Goal: Task Accomplishment & Management: Manage account settings

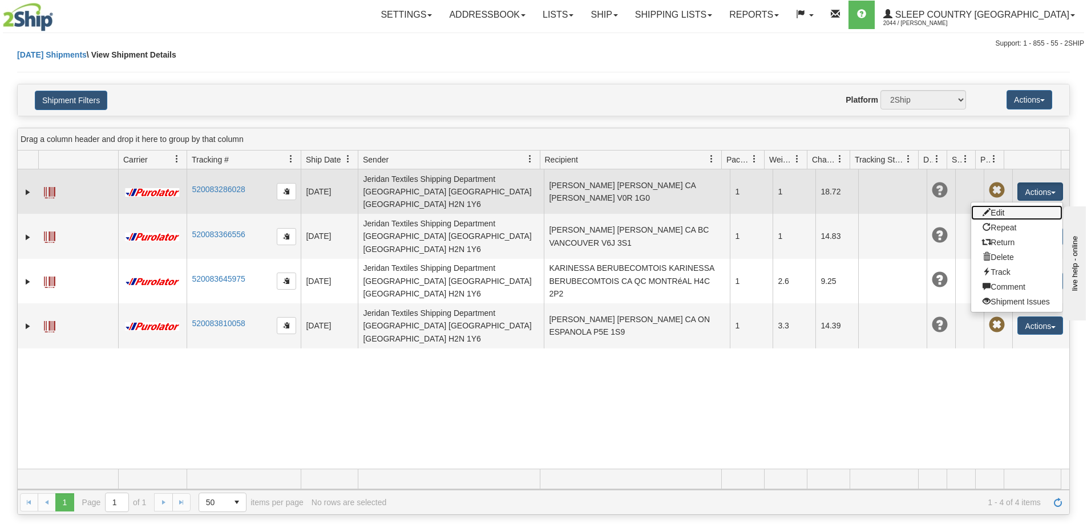
click at [985, 205] on link "Edit" at bounding box center [1016, 212] width 91 height 15
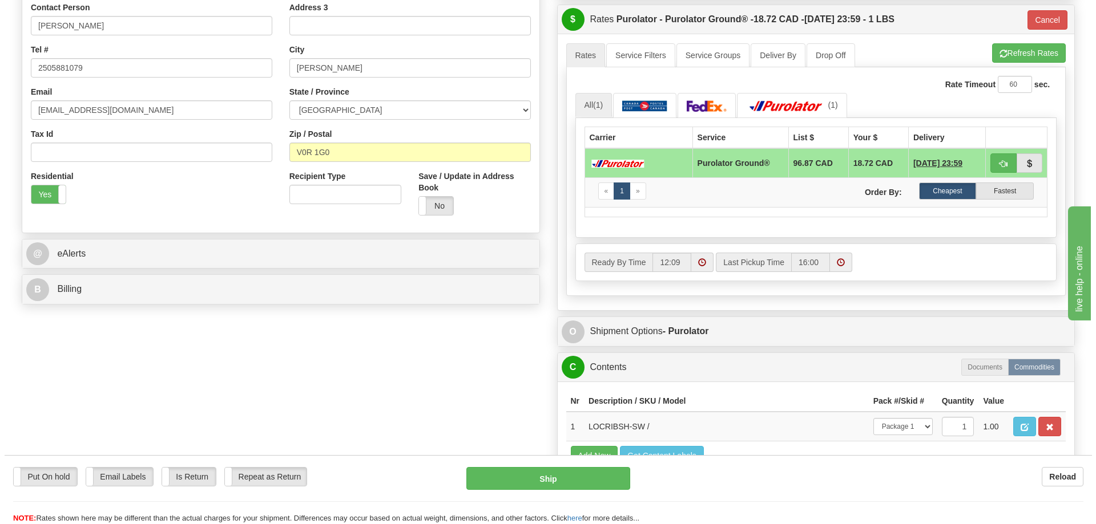
scroll to position [95, 0]
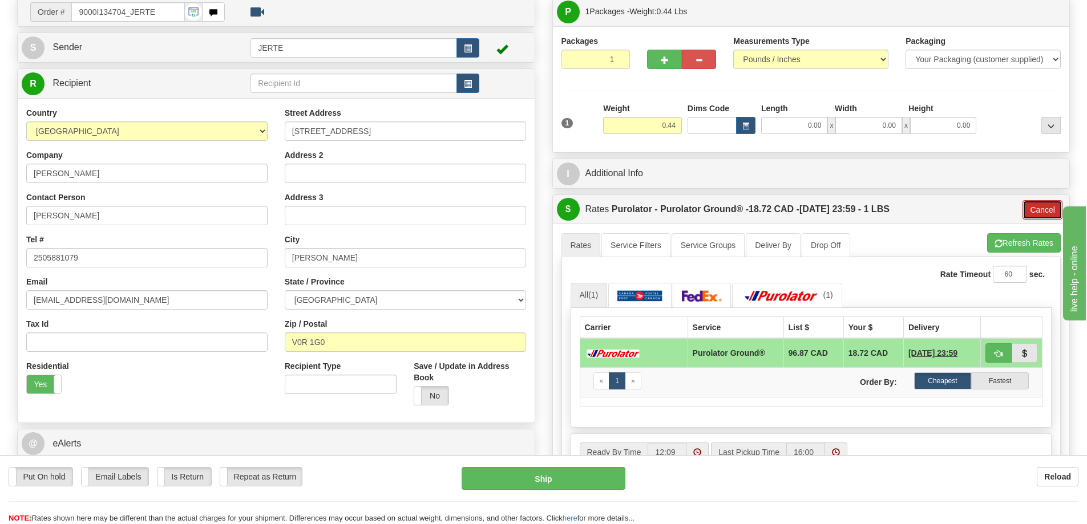
click at [1046, 205] on button "Cancel" at bounding box center [1043, 209] width 40 height 19
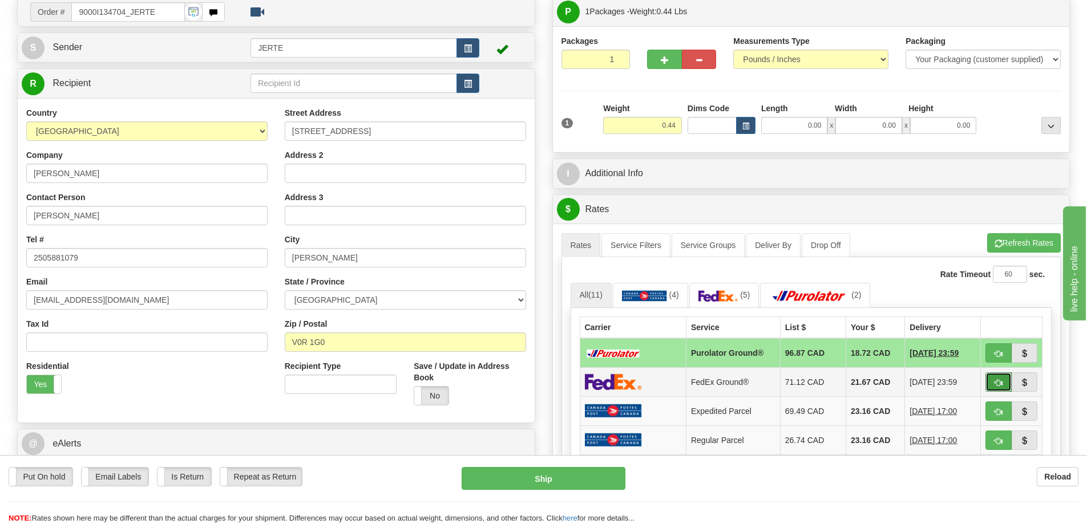
click at [995, 383] on span "button" at bounding box center [999, 383] width 8 height 7
type input "92"
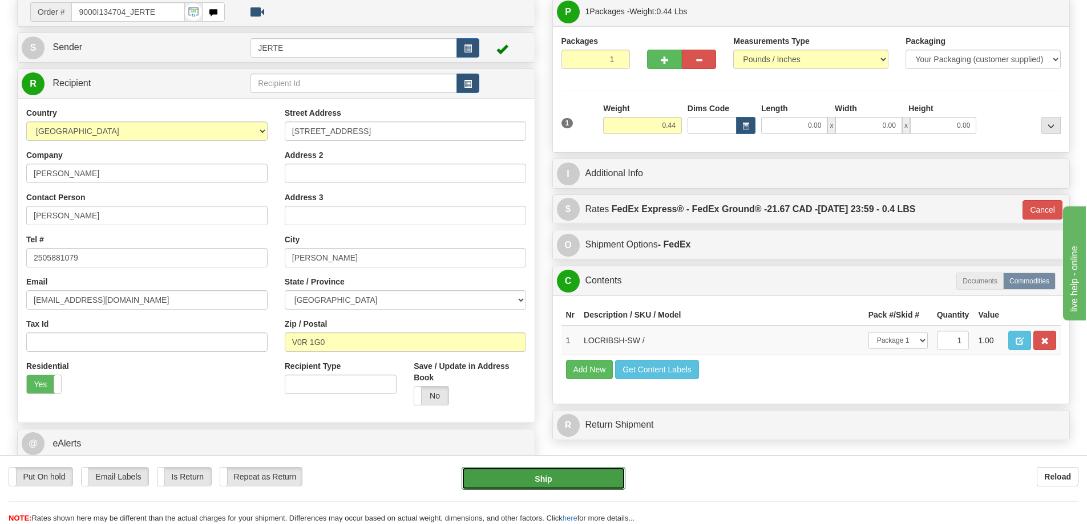
click at [577, 482] on button "Ship" at bounding box center [544, 478] width 164 height 23
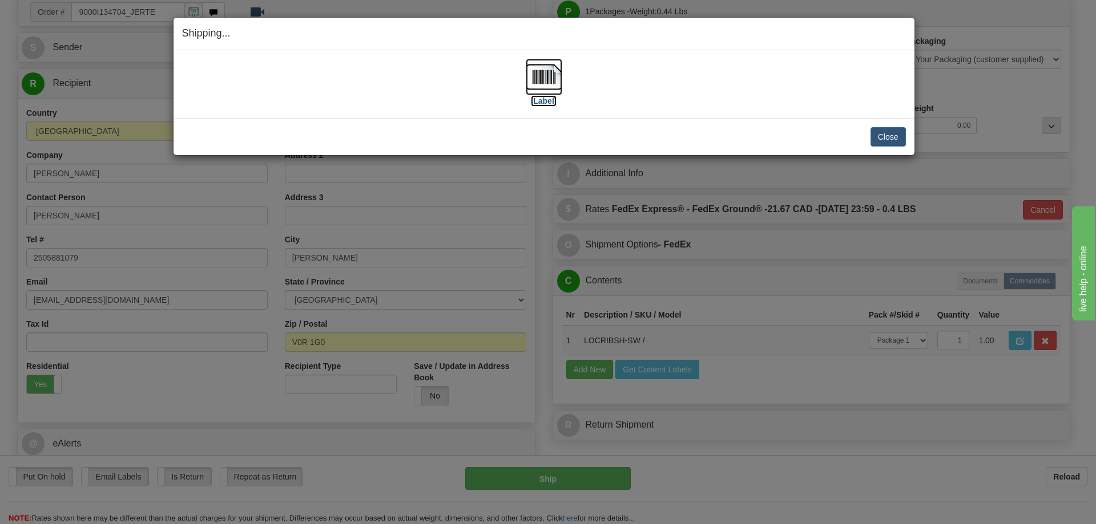
click at [555, 79] on img at bounding box center [544, 77] width 37 height 37
click at [871, 136] on button "Close" at bounding box center [887, 136] width 35 height 19
click at [886, 137] on button "Close" at bounding box center [887, 136] width 35 height 19
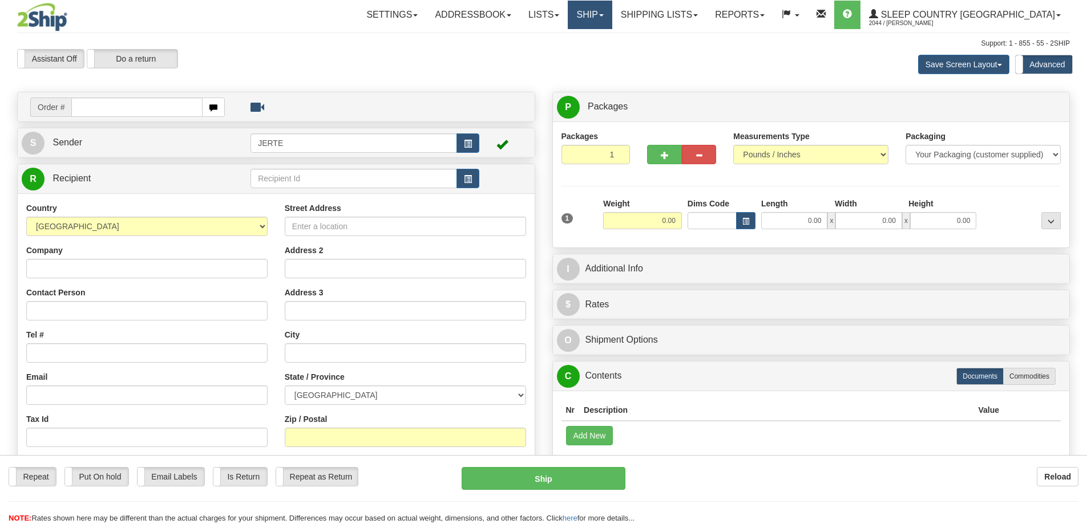
click at [612, 21] on link "Ship" at bounding box center [590, 15] width 44 height 29
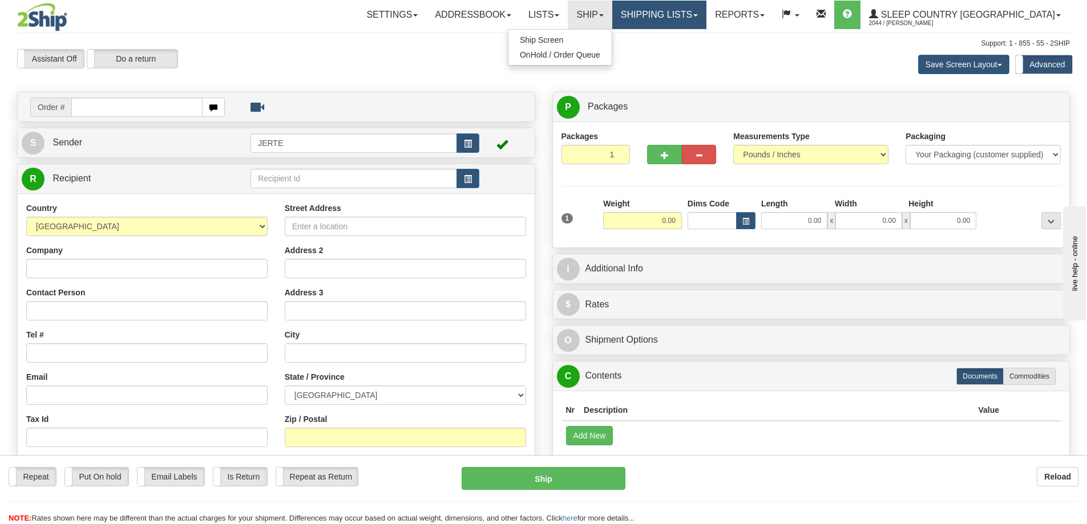
click at [684, 23] on link "Shipping lists" at bounding box center [659, 15] width 94 height 29
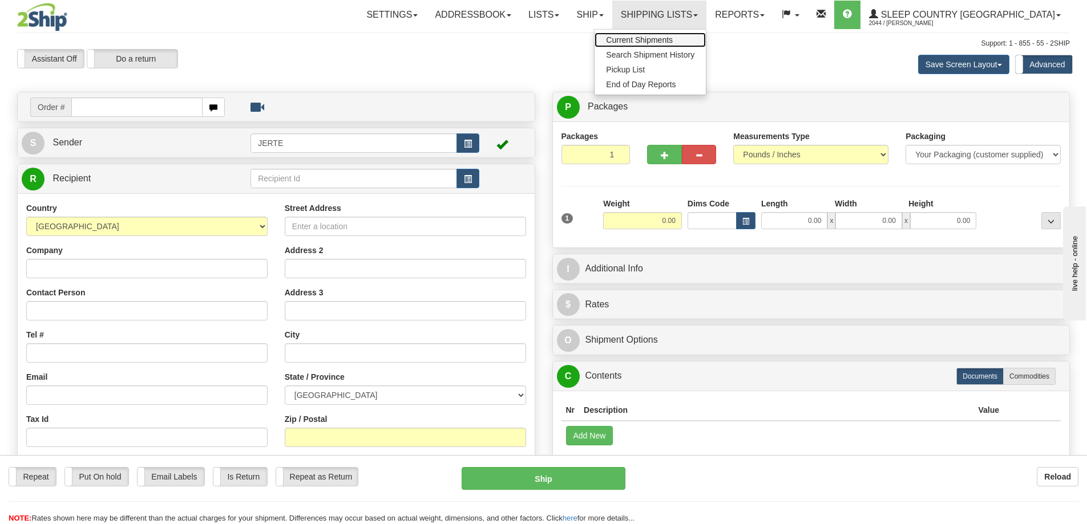
click at [673, 39] on span "Current Shipments" at bounding box center [639, 39] width 67 height 9
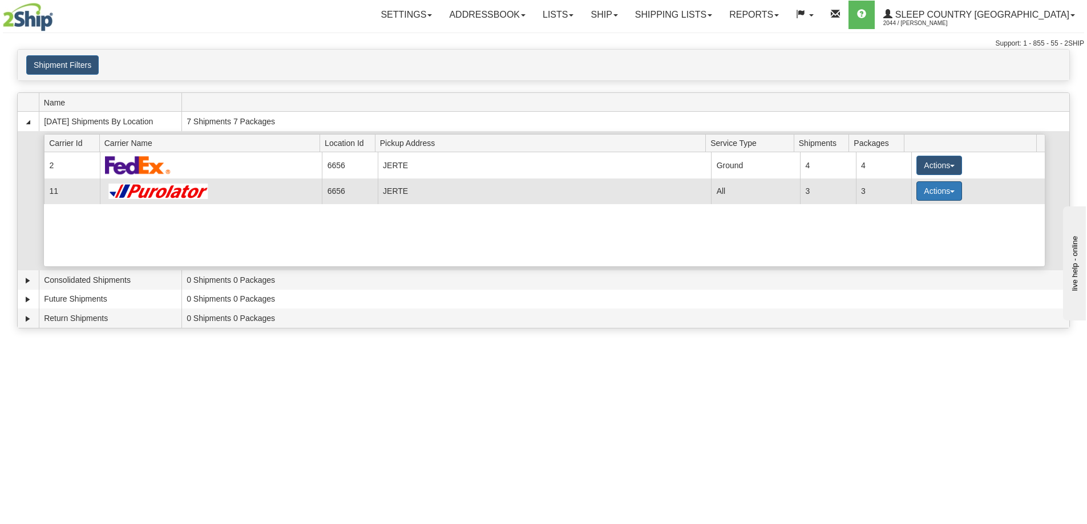
click at [919, 197] on button "Actions" at bounding box center [940, 190] width 46 height 19
click at [907, 212] on span "Details" at bounding box center [897, 212] width 31 height 8
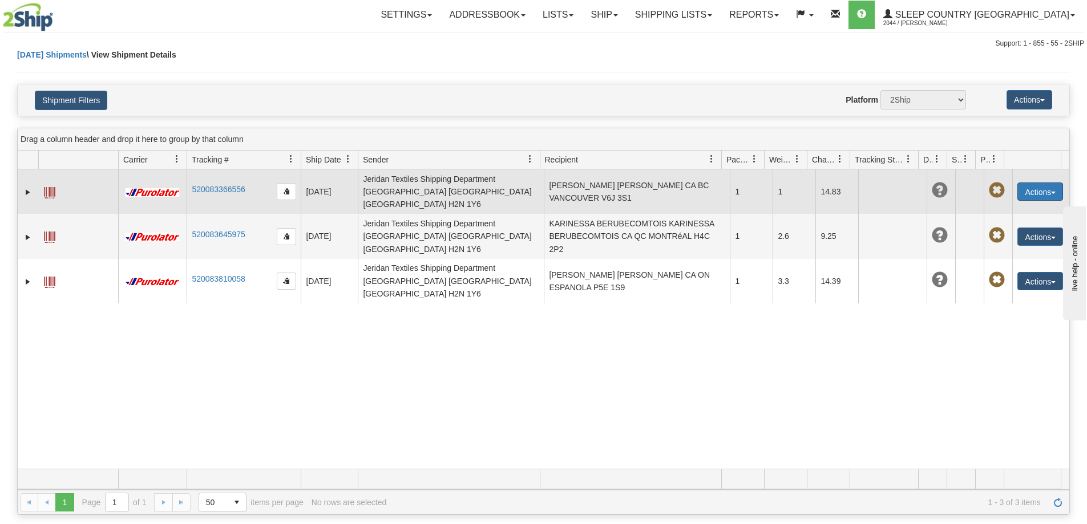
click at [1020, 187] on button "Actions" at bounding box center [1041, 192] width 46 height 18
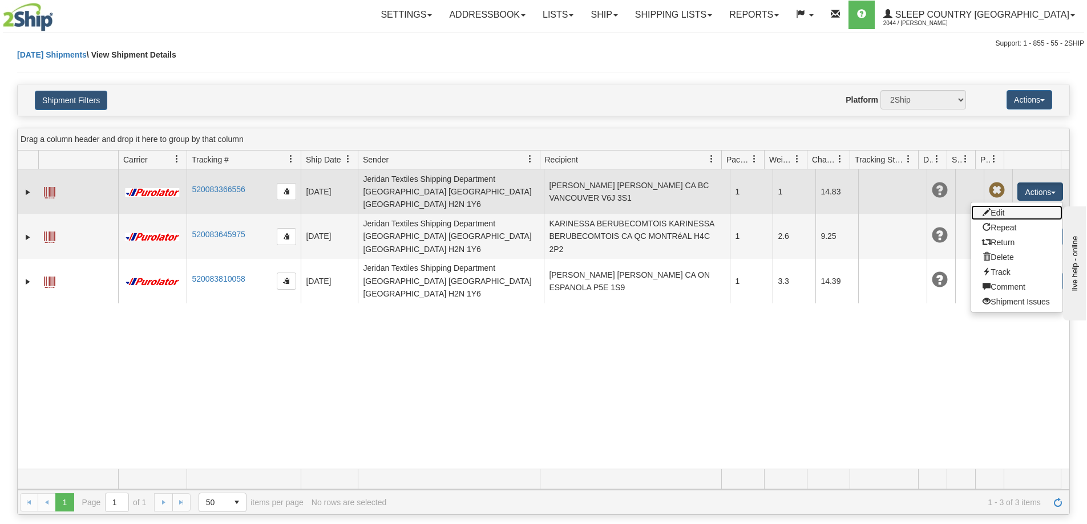
click at [999, 205] on link "Edit" at bounding box center [1016, 212] width 91 height 15
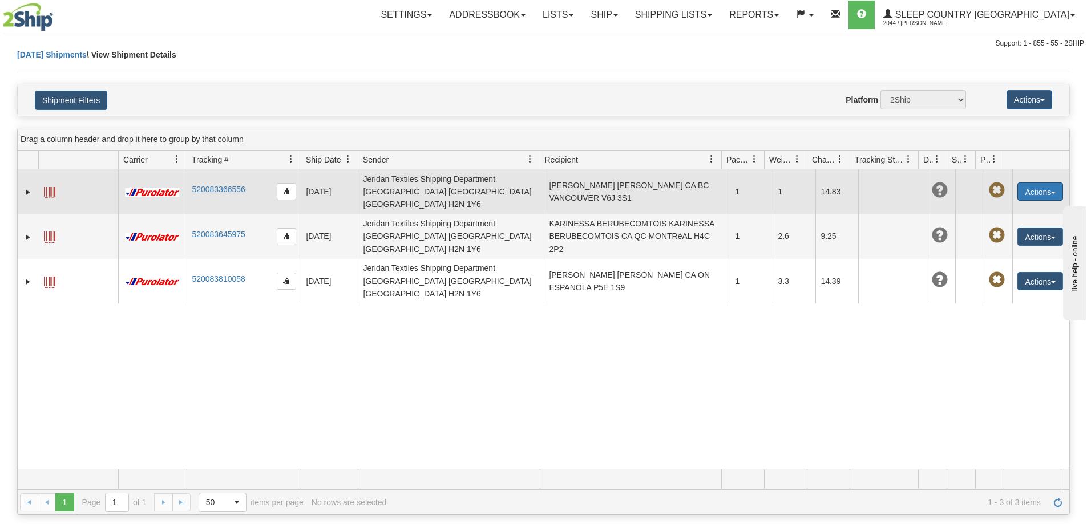
click at [1020, 189] on button "Actions" at bounding box center [1041, 192] width 46 height 18
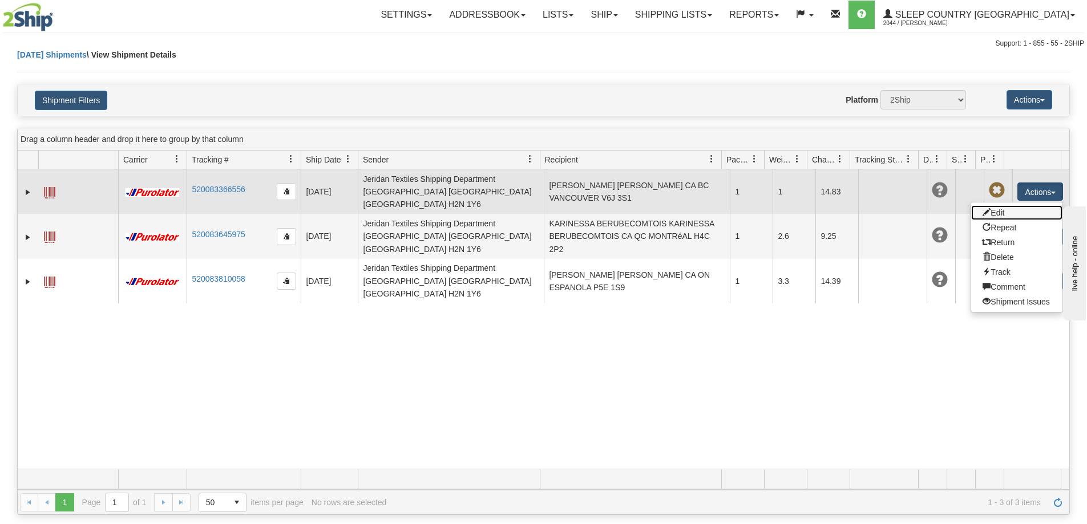
click at [992, 205] on link "Edit" at bounding box center [1016, 212] width 91 height 15
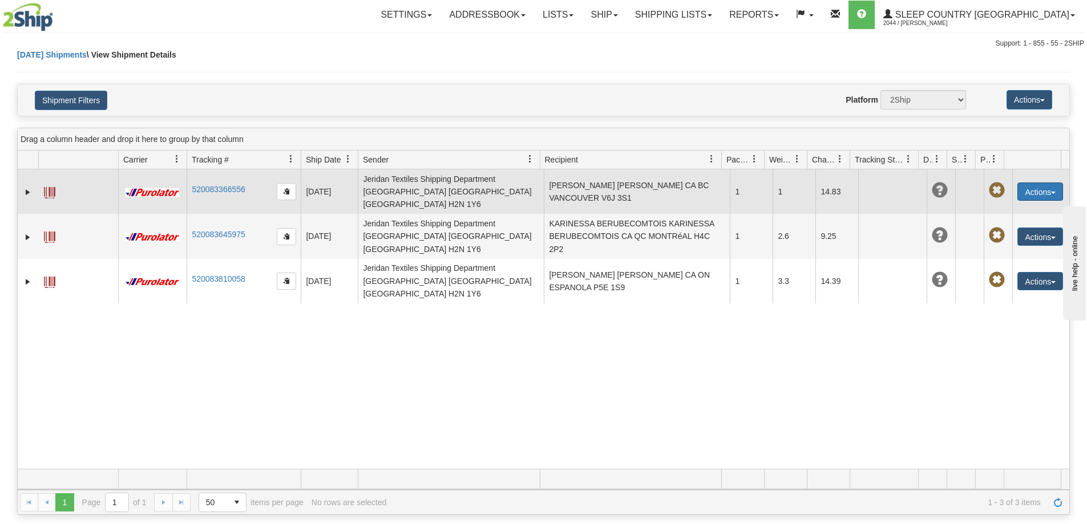
click at [1018, 187] on button "Actions" at bounding box center [1041, 192] width 46 height 18
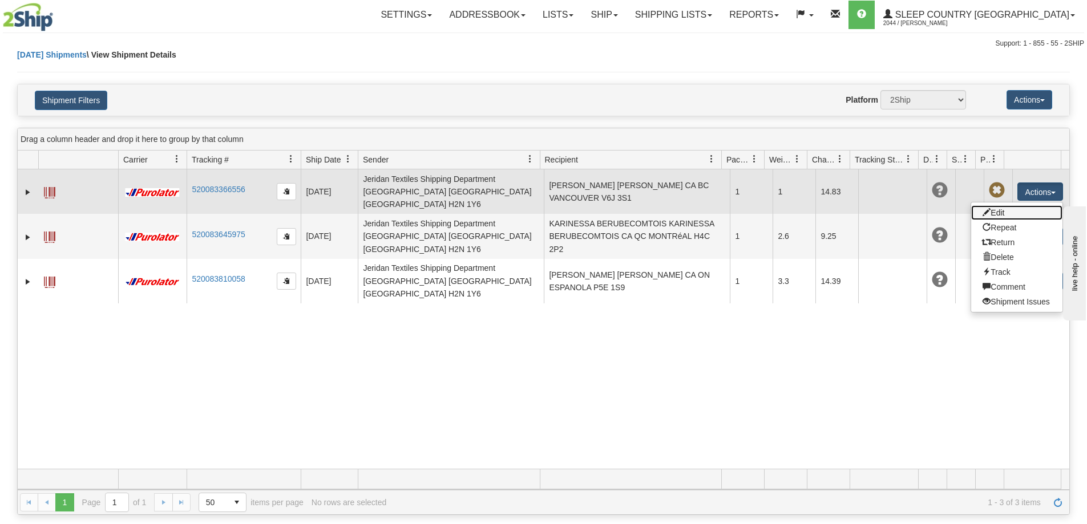
click at [1027, 205] on link "Edit" at bounding box center [1016, 212] width 91 height 15
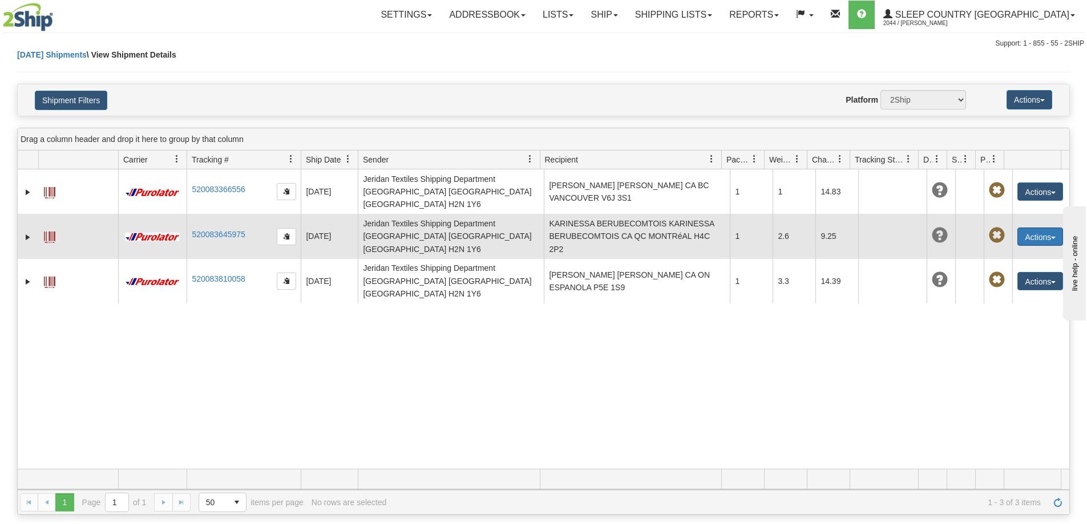
click at [1040, 228] on button "Actions" at bounding box center [1041, 237] width 46 height 18
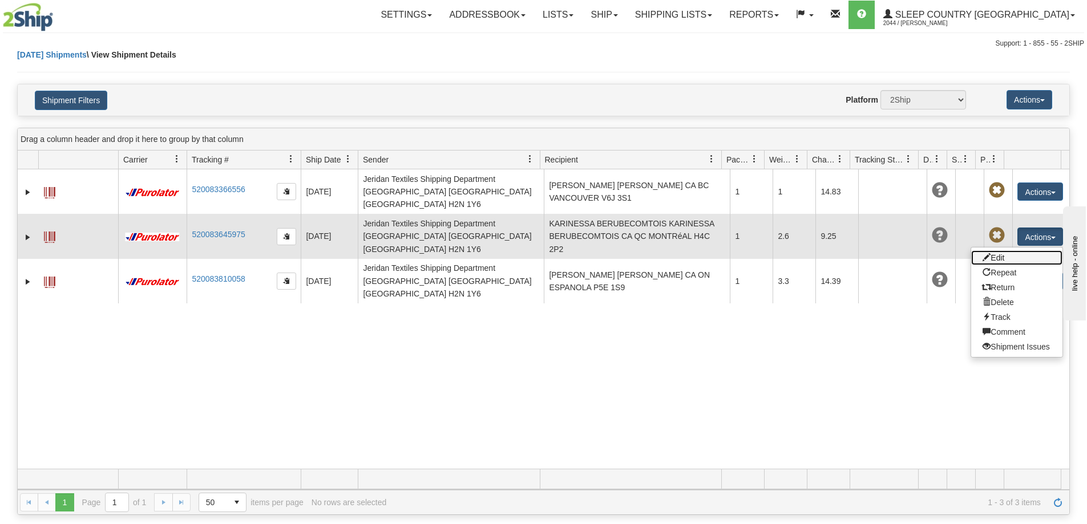
click at [1018, 251] on link "Edit" at bounding box center [1016, 258] width 91 height 15
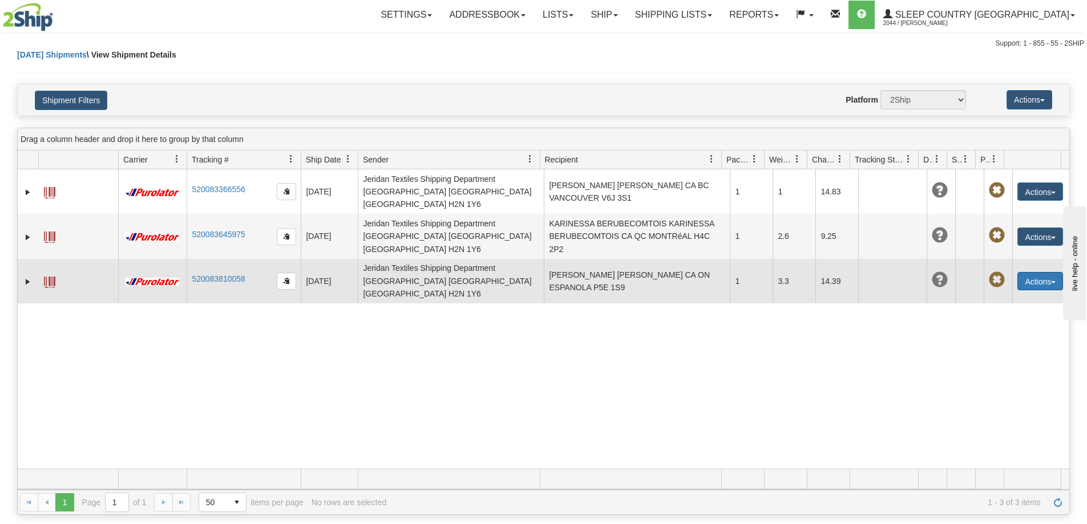
click at [1026, 272] on button "Actions" at bounding box center [1041, 281] width 46 height 18
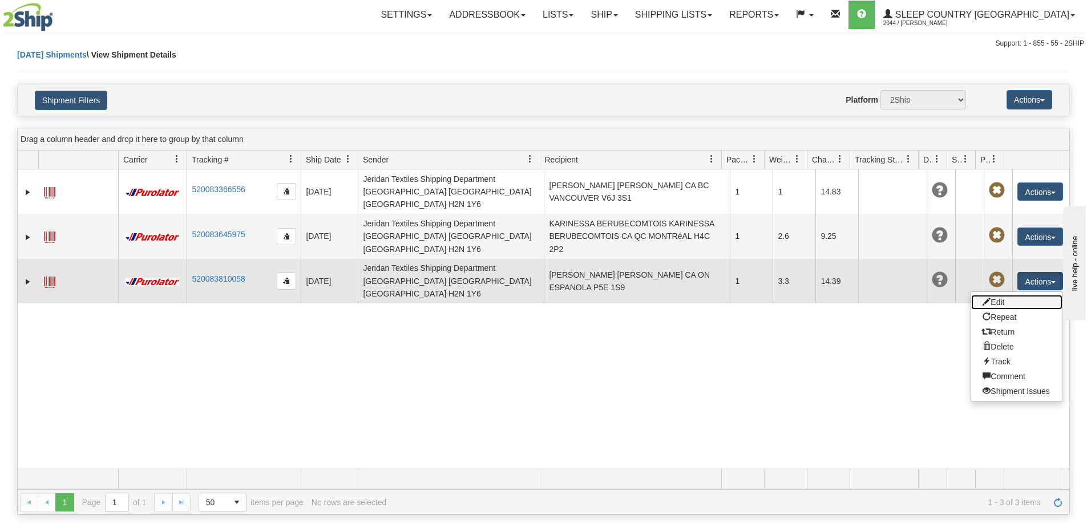
click at [1024, 295] on link "Edit" at bounding box center [1016, 302] width 91 height 15
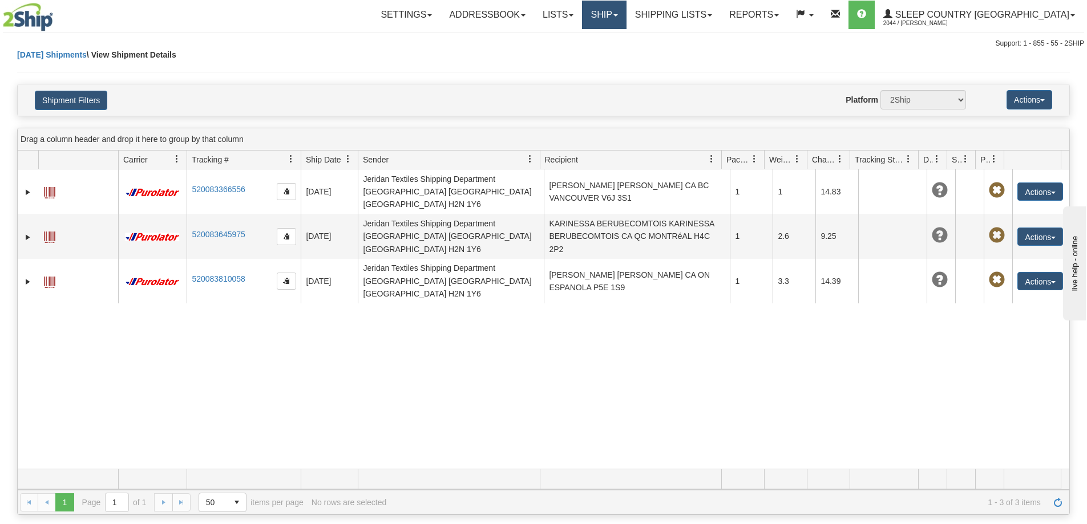
click at [626, 11] on link "Ship" at bounding box center [604, 15] width 44 height 29
click at [626, 33] on link "Ship Screen" at bounding box center [574, 40] width 103 height 15
click at [704, 19] on link "Shipping lists" at bounding box center [674, 15] width 94 height 29
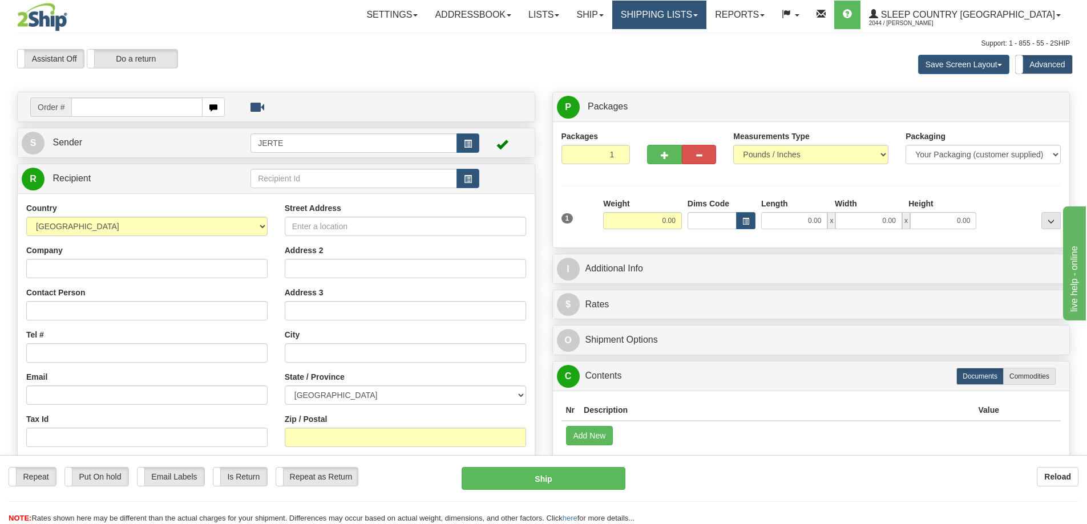
click at [695, 19] on link "Shipping lists" at bounding box center [659, 15] width 94 height 29
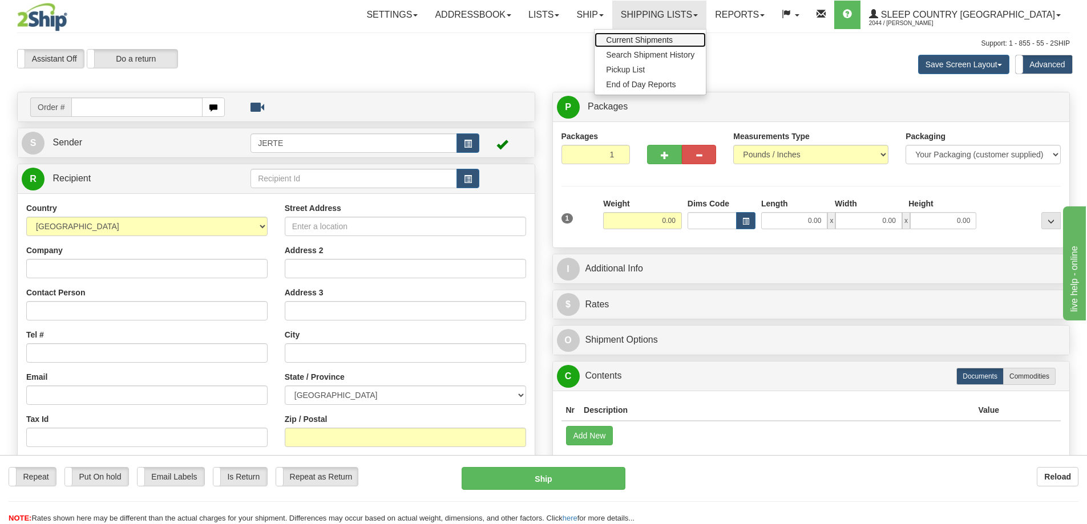
click at [673, 38] on span "Current Shipments" at bounding box center [639, 39] width 67 height 9
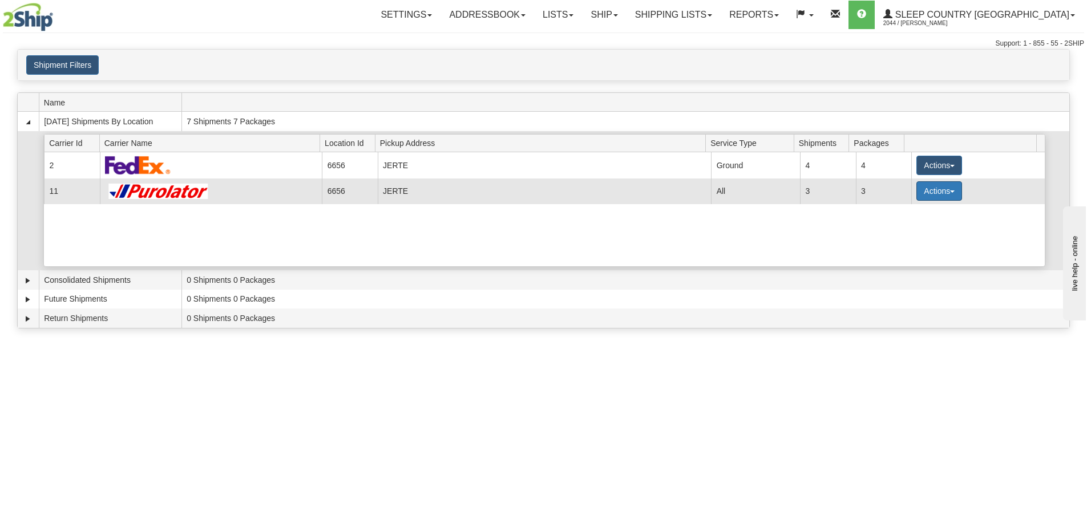
click at [935, 187] on button "Actions" at bounding box center [940, 190] width 46 height 19
click at [912, 210] on span "Details" at bounding box center [897, 212] width 31 height 8
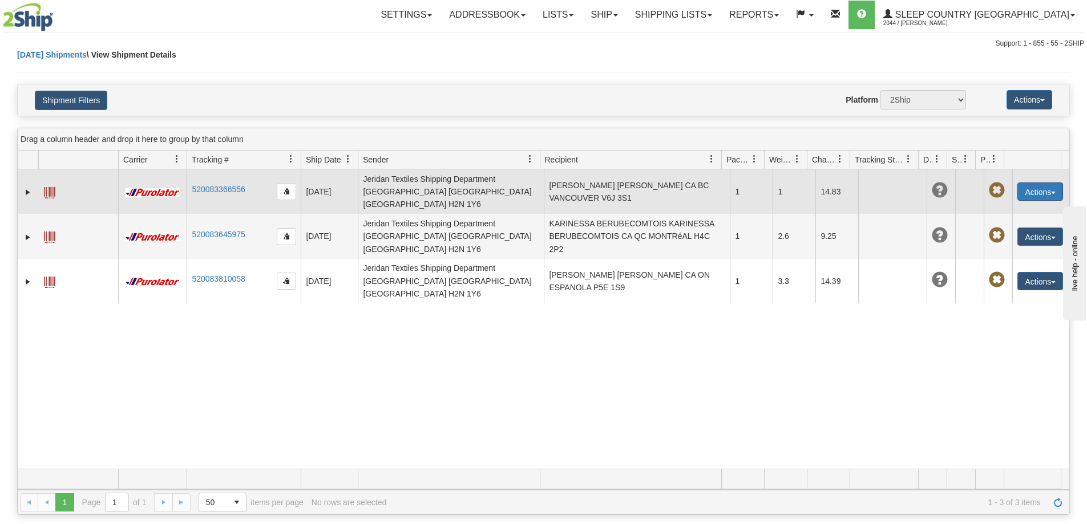
click at [1042, 189] on button "Actions" at bounding box center [1041, 192] width 46 height 18
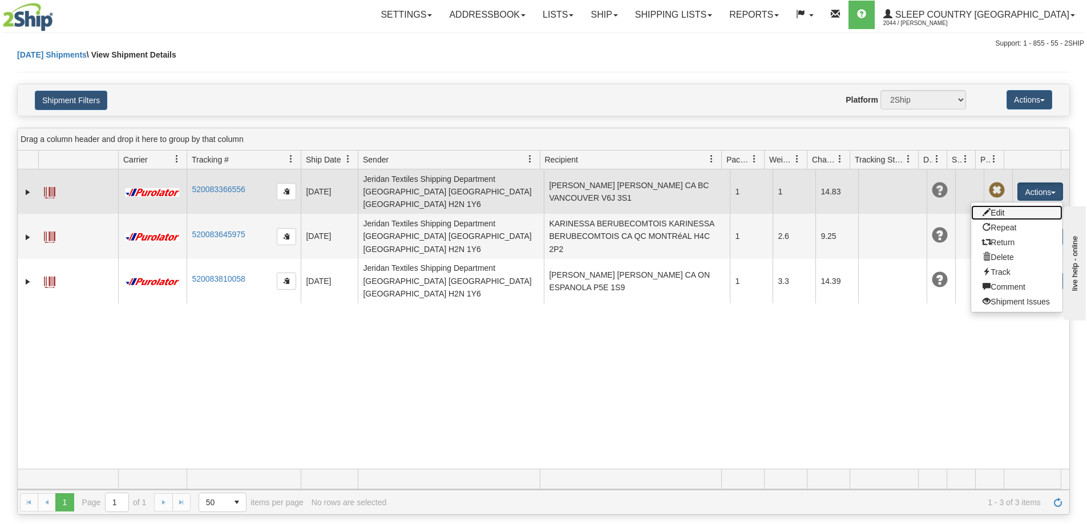
click at [1000, 209] on link "Edit" at bounding box center [1016, 212] width 91 height 15
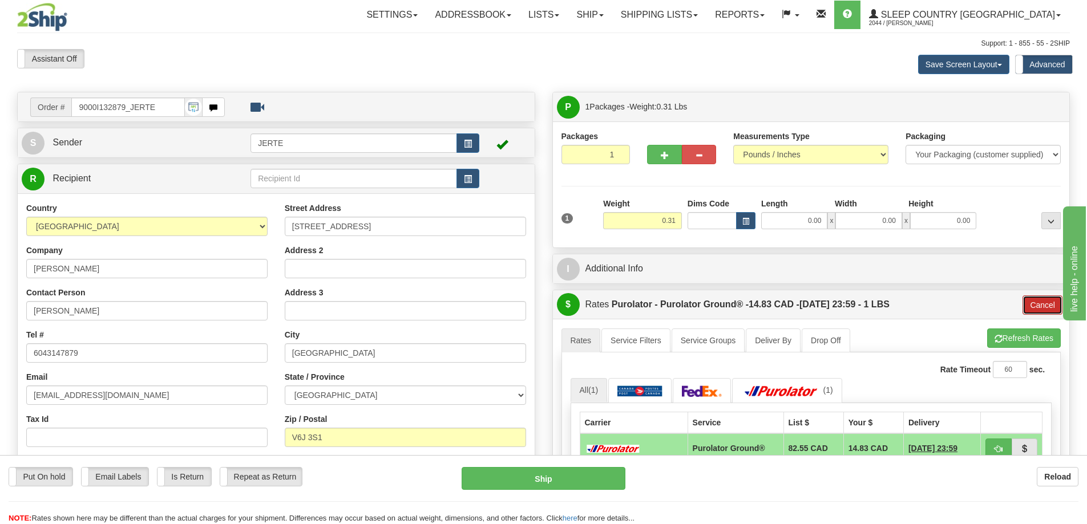
click at [1034, 305] on button "Cancel" at bounding box center [1043, 305] width 40 height 19
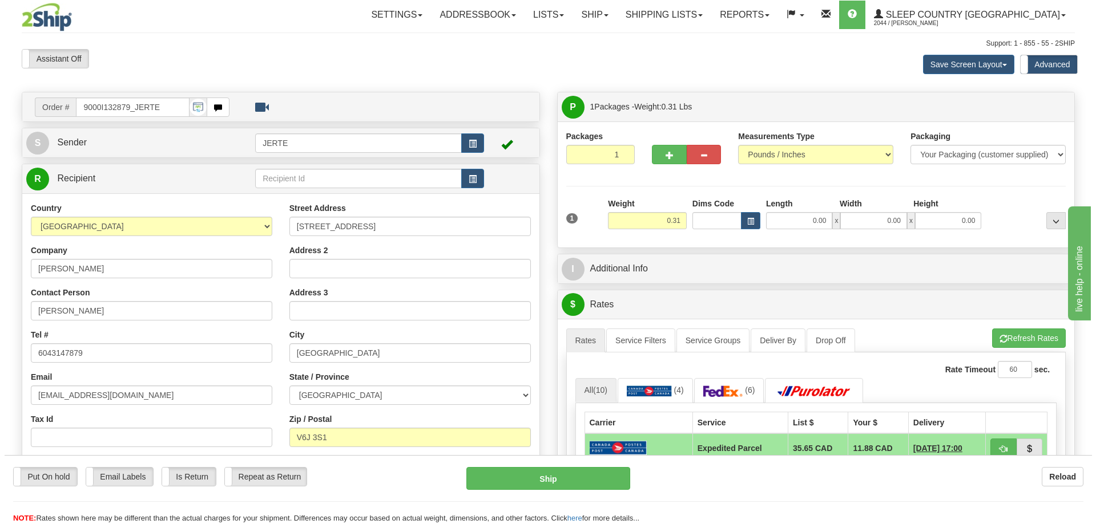
scroll to position [190, 0]
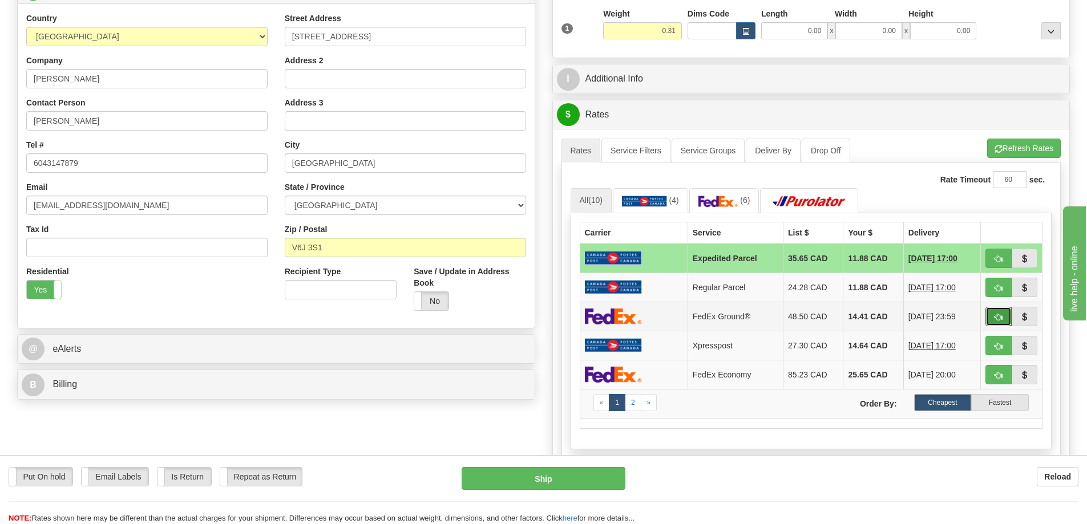
click at [997, 312] on button "button" at bounding box center [999, 316] width 26 height 19
type input "92"
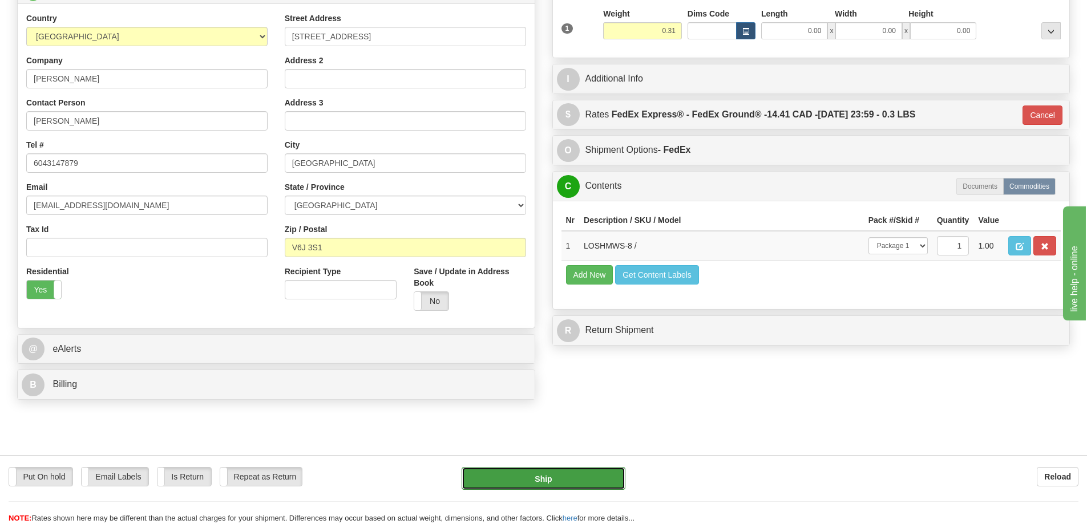
click at [575, 477] on button "Ship" at bounding box center [544, 478] width 164 height 23
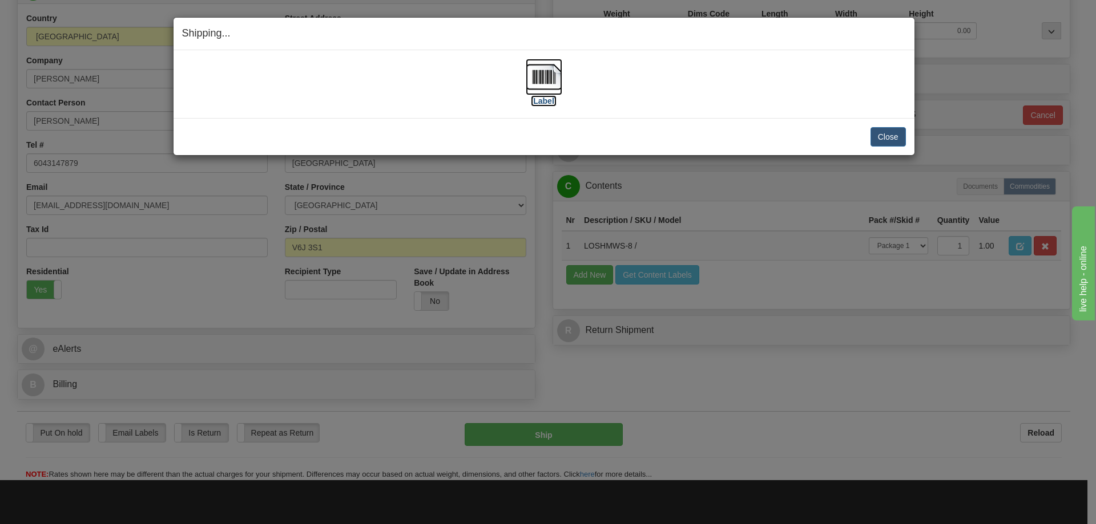
click at [540, 68] on img at bounding box center [544, 77] width 37 height 37
drag, startPoint x: 538, startPoint y: 69, endPoint x: 752, endPoint y: 86, distance: 215.2
click at [538, 69] on img at bounding box center [544, 77] width 37 height 37
click at [873, 142] on button "Close" at bounding box center [887, 136] width 35 height 19
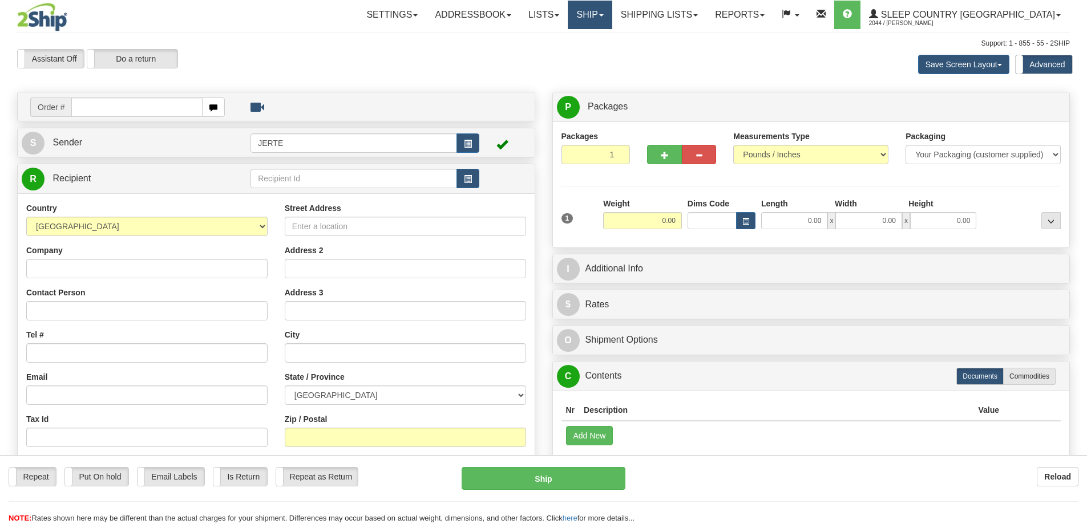
click at [612, 17] on link "Ship" at bounding box center [590, 15] width 44 height 29
click at [600, 51] on span "OnHold / Order Queue" at bounding box center [560, 54] width 80 height 9
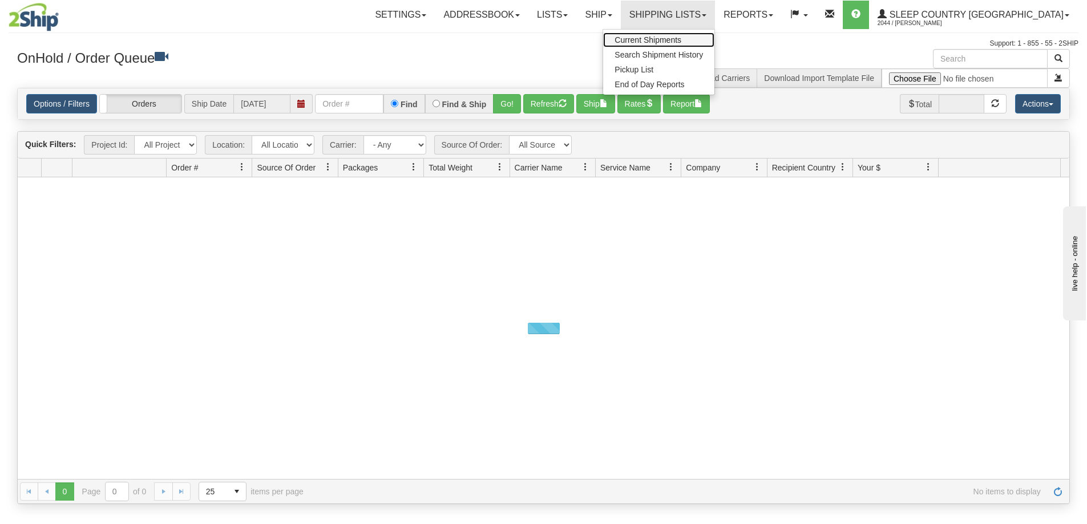
click at [681, 39] on span "Current Shipments" at bounding box center [648, 39] width 67 height 9
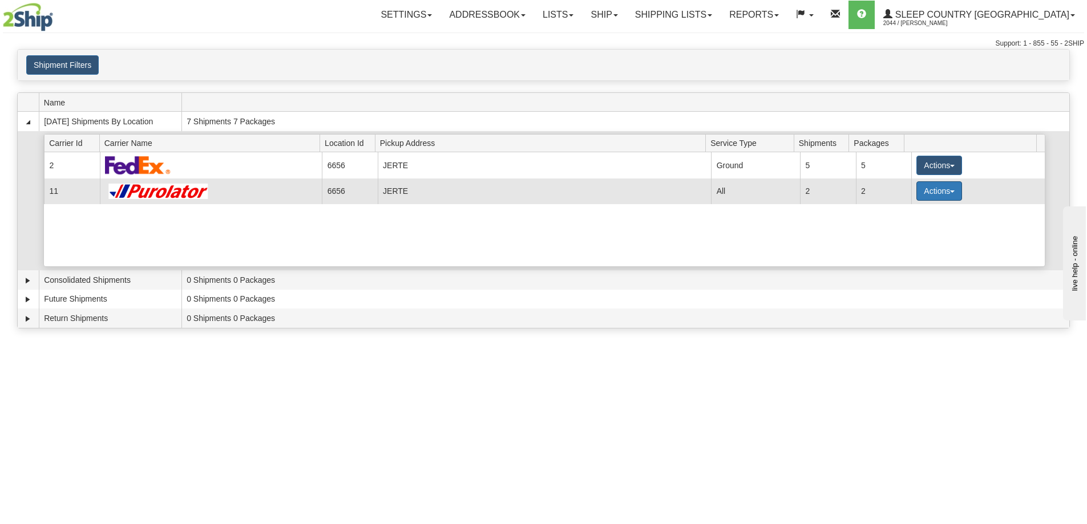
click at [924, 193] on button "Actions" at bounding box center [940, 190] width 46 height 19
click at [906, 209] on span "Details" at bounding box center [897, 212] width 31 height 8
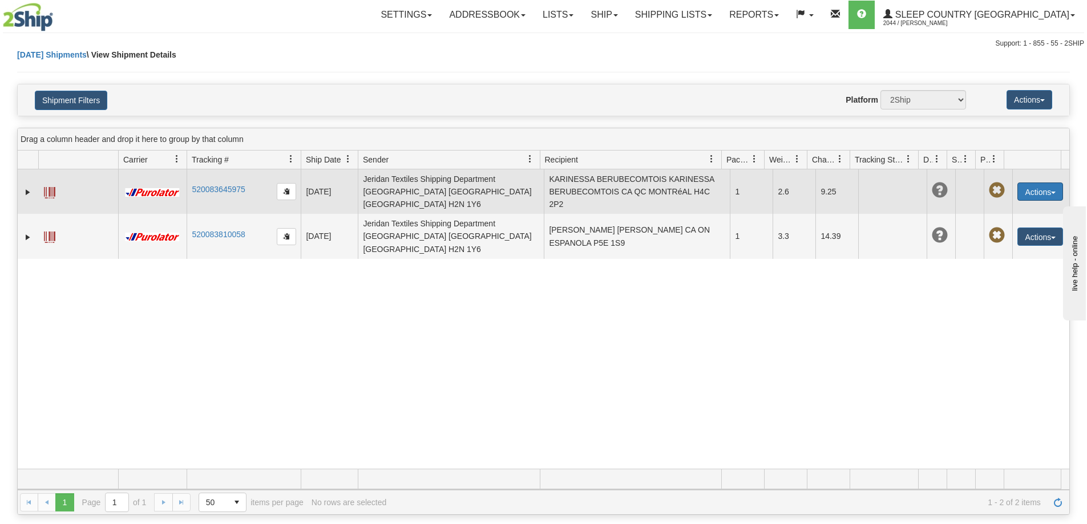
click at [1026, 191] on button "Actions" at bounding box center [1041, 192] width 46 height 18
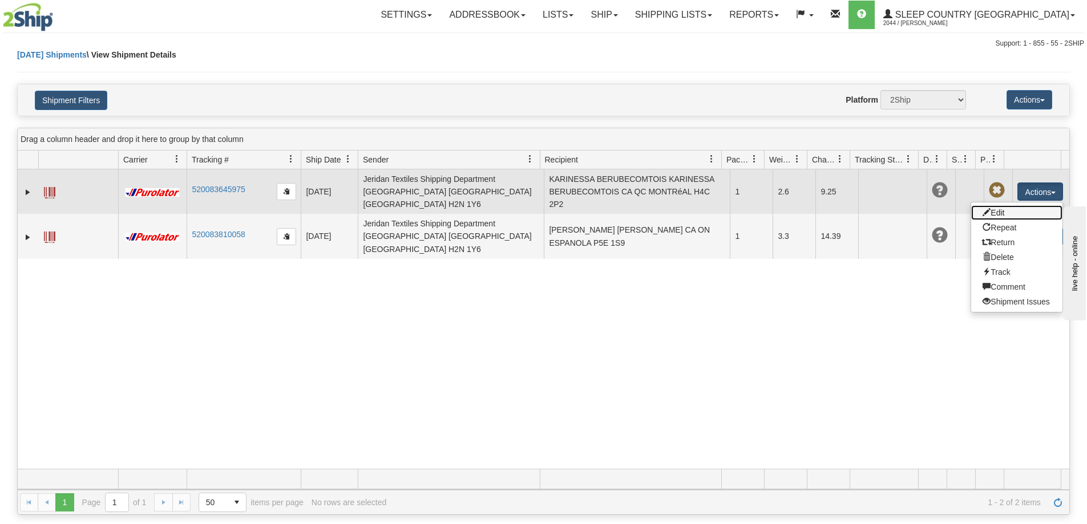
click at [988, 215] on link "Edit" at bounding box center [1016, 212] width 91 height 15
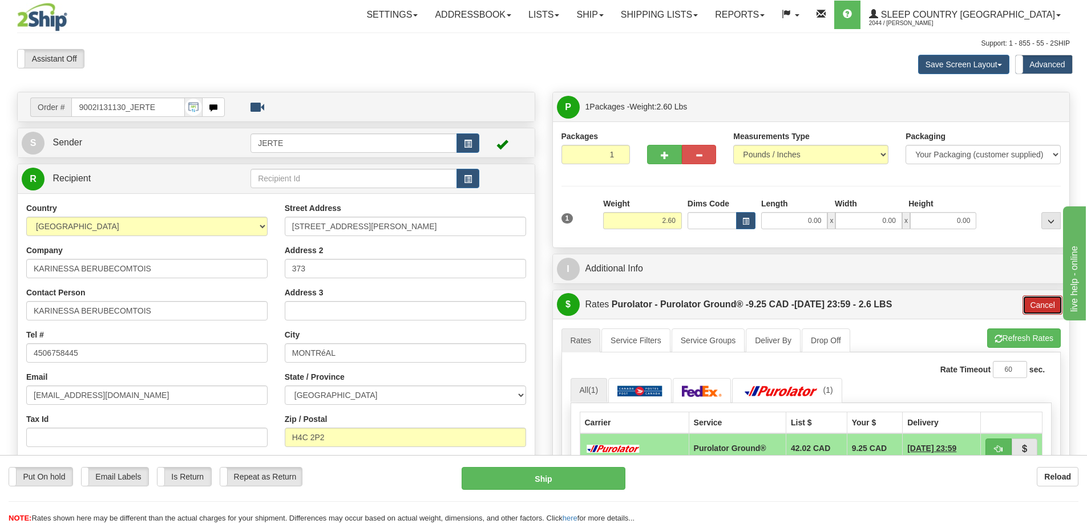
click at [1035, 309] on button "Cancel" at bounding box center [1043, 305] width 40 height 19
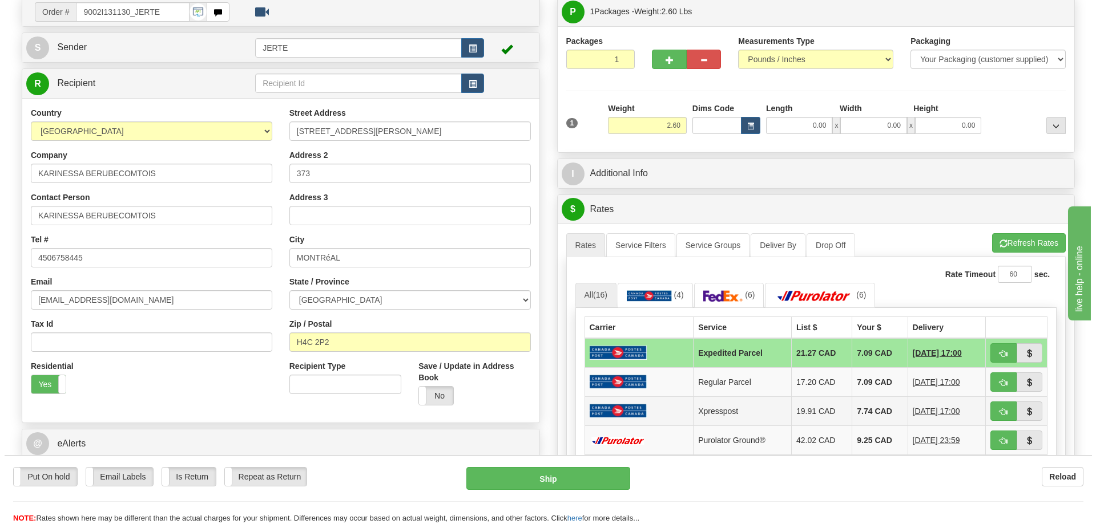
scroll to position [190, 0]
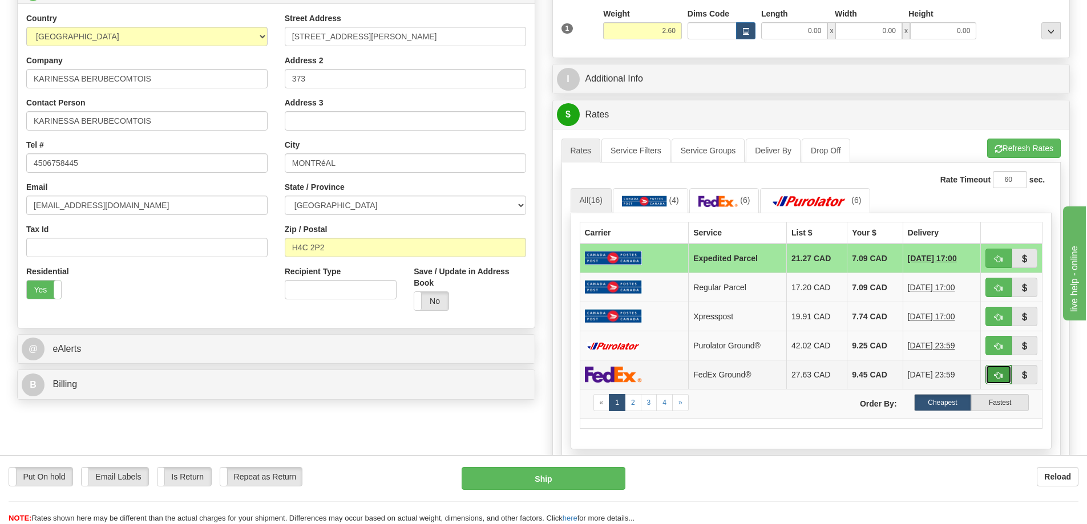
click at [1002, 373] on span "button" at bounding box center [999, 375] width 8 height 7
type input "92"
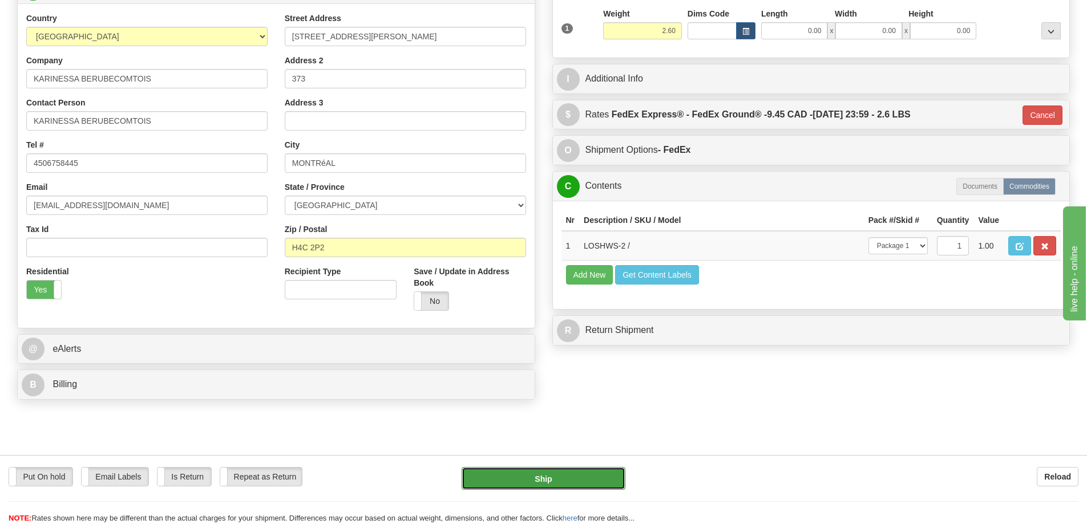
click at [606, 477] on button "Ship" at bounding box center [544, 478] width 164 height 23
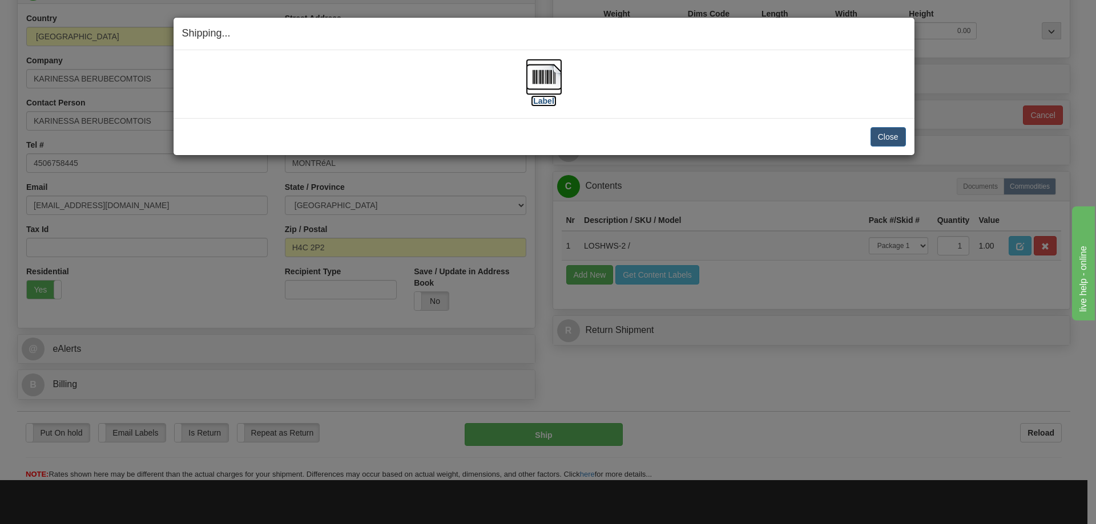
click at [534, 79] on img at bounding box center [544, 77] width 37 height 37
click at [886, 136] on button "Close" at bounding box center [887, 136] width 35 height 19
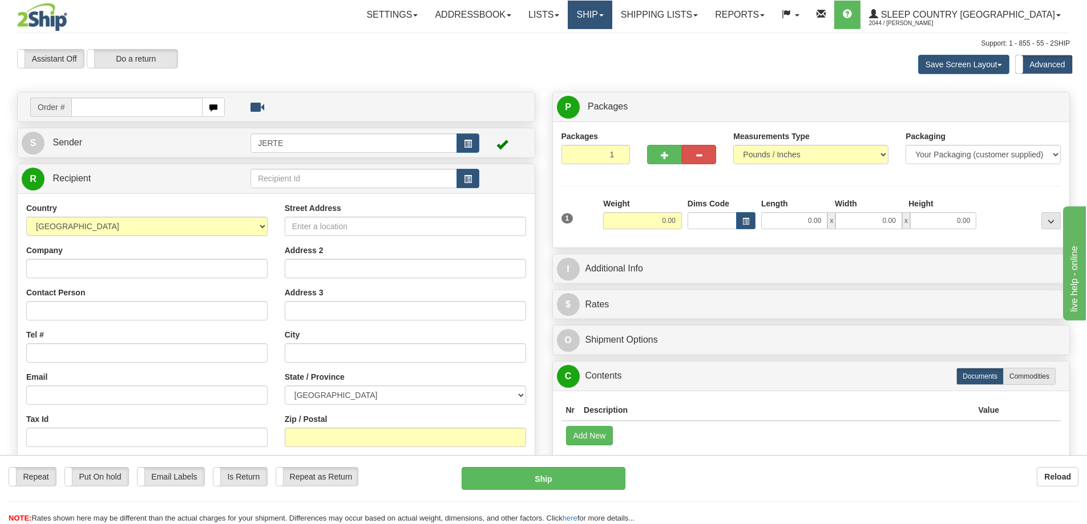
click at [612, 18] on link "Ship" at bounding box center [590, 15] width 44 height 29
click at [600, 53] on span "OnHold / Order Queue" at bounding box center [560, 54] width 80 height 9
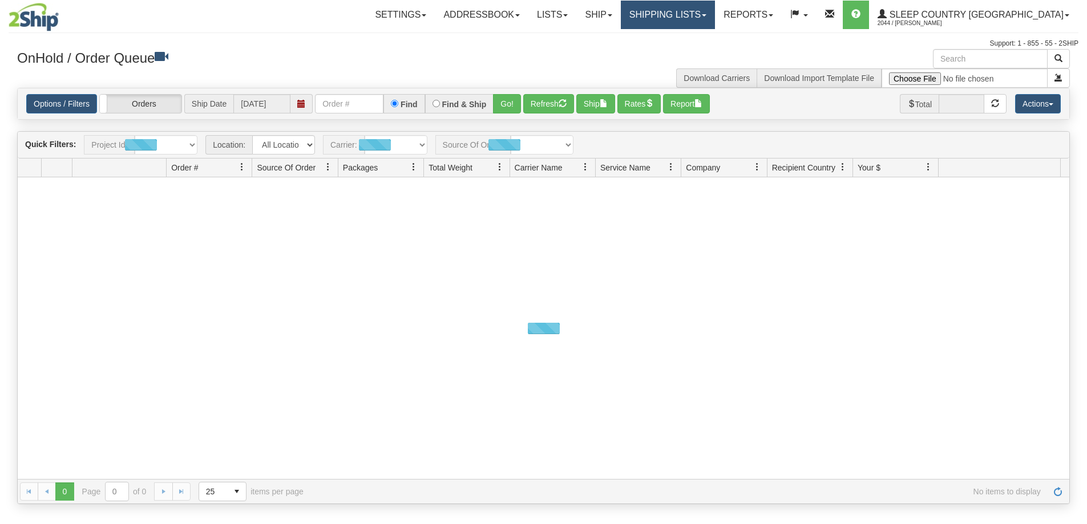
click at [715, 13] on link "Shipping lists" at bounding box center [668, 15] width 94 height 29
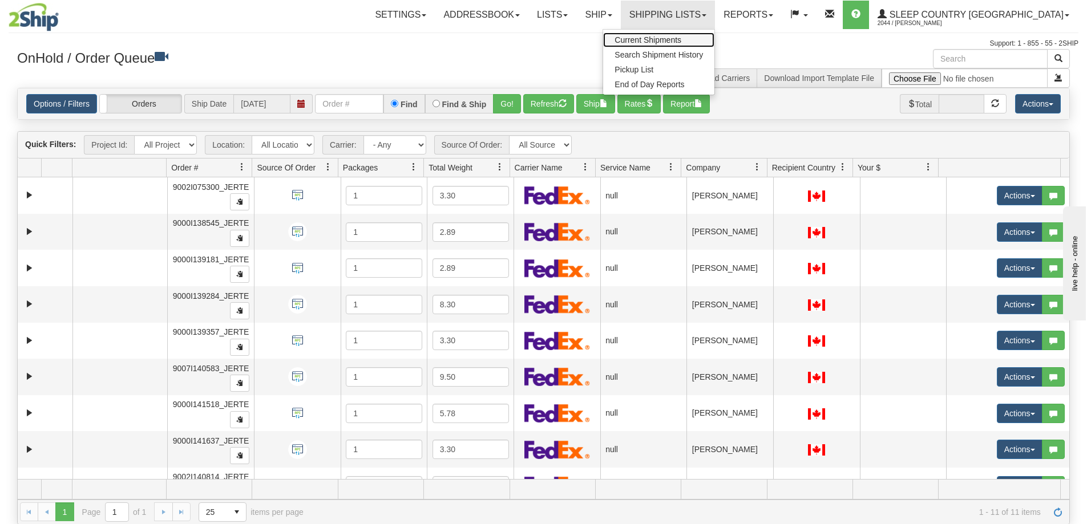
click at [681, 35] on span "Current Shipments" at bounding box center [648, 39] width 67 height 9
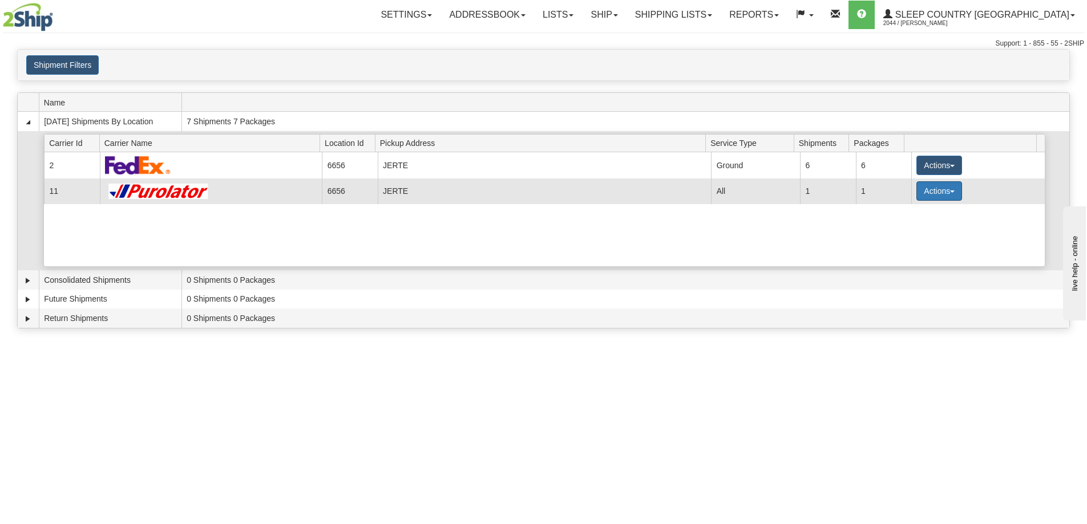
click at [922, 196] on button "Actions" at bounding box center [940, 190] width 46 height 19
click at [909, 211] on span "Details" at bounding box center [897, 212] width 31 height 8
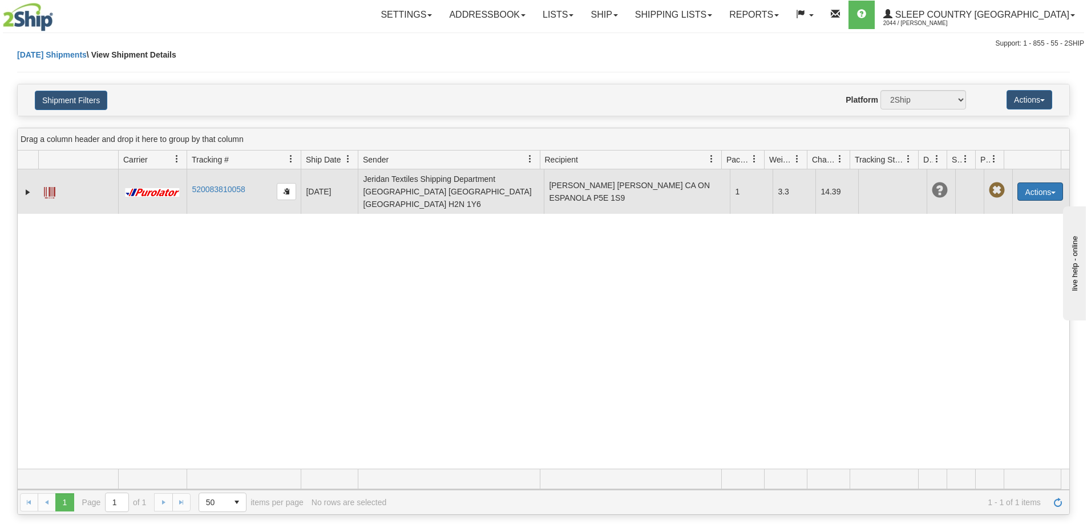
click at [1030, 187] on button "Actions" at bounding box center [1041, 192] width 46 height 18
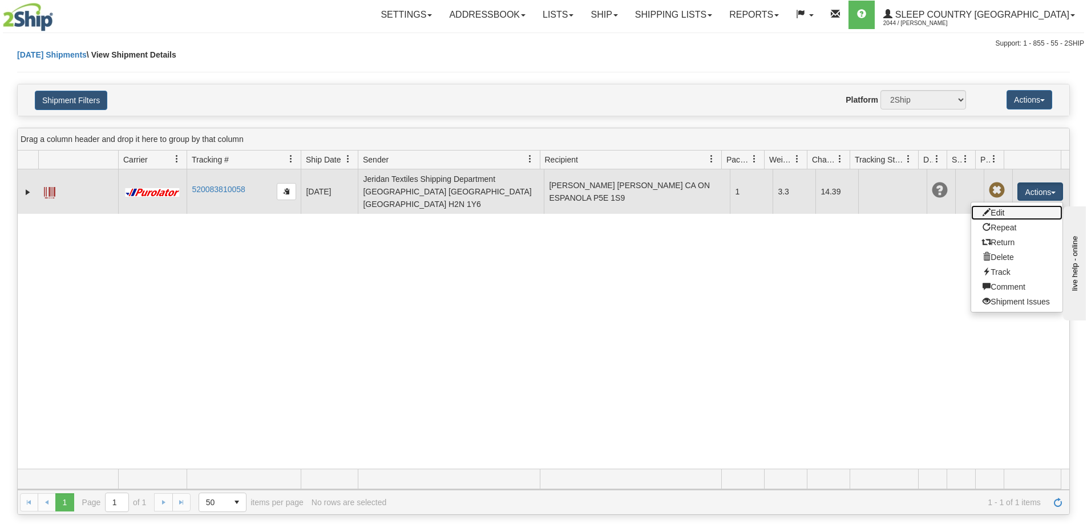
click at [990, 210] on link "Edit" at bounding box center [1016, 212] width 91 height 15
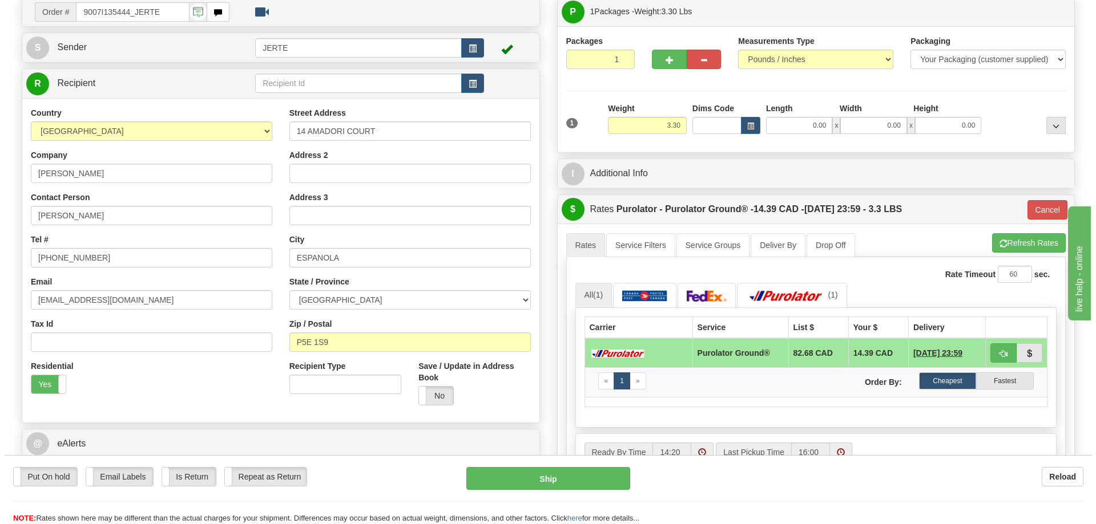
scroll to position [190, 0]
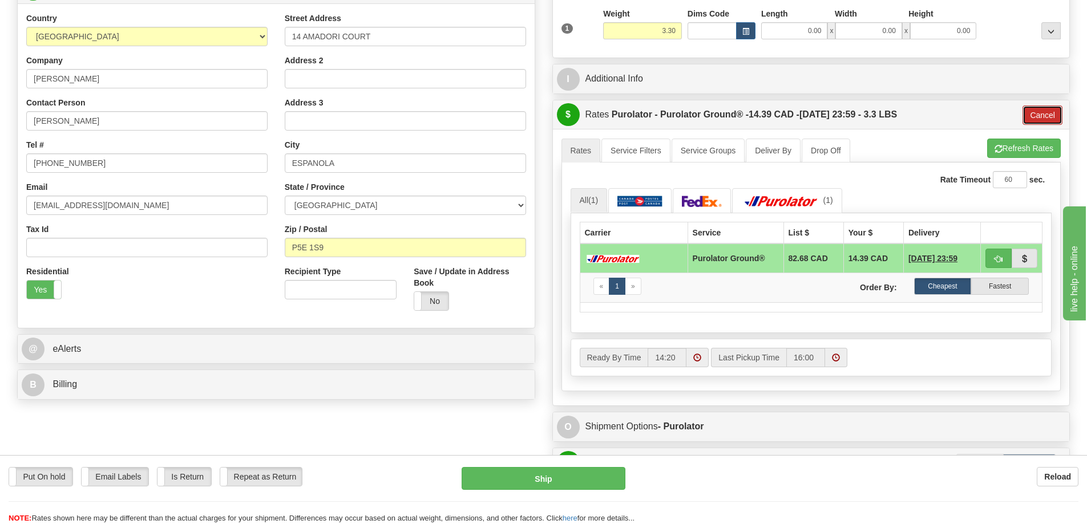
click at [1037, 115] on button "Cancel" at bounding box center [1043, 115] width 40 height 19
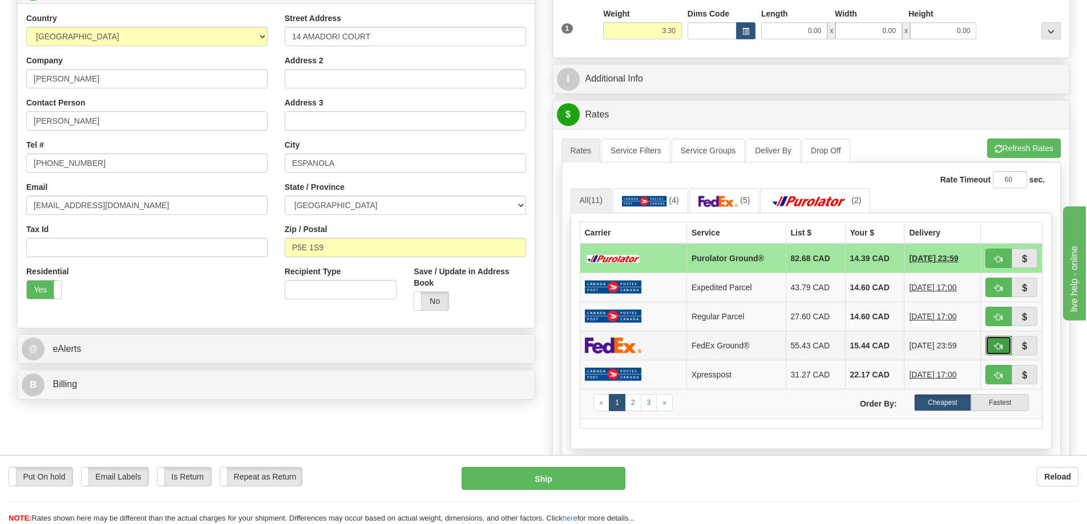
click at [998, 345] on span "button" at bounding box center [999, 346] width 8 height 7
type input "92"
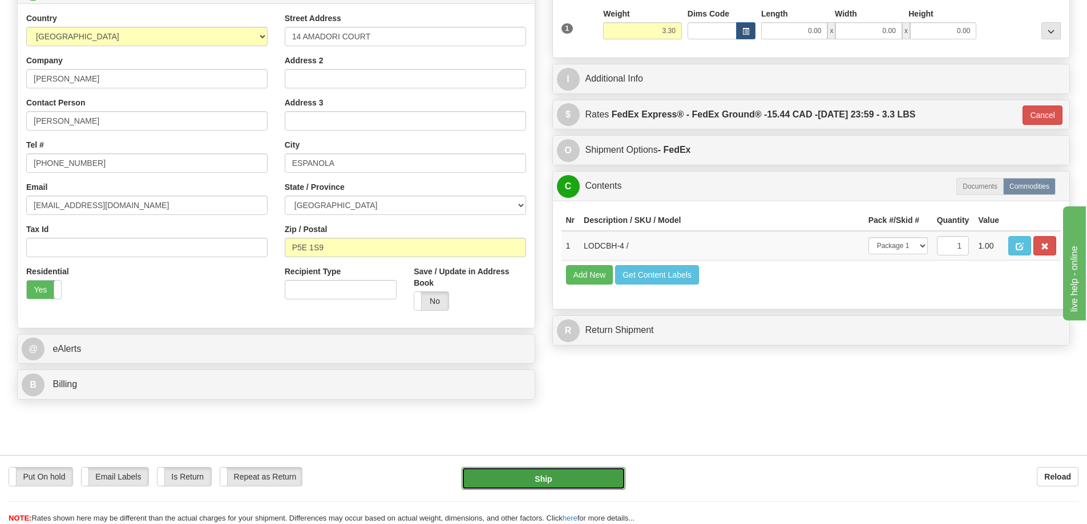
click at [563, 475] on button "Ship" at bounding box center [544, 478] width 164 height 23
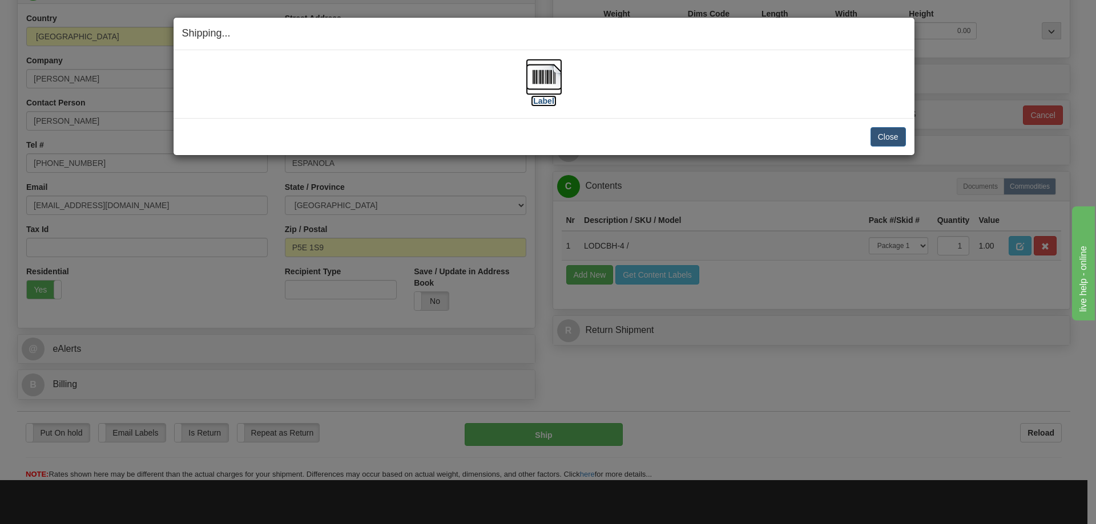
click at [543, 78] on img at bounding box center [544, 77] width 37 height 37
click at [887, 139] on button "Close" at bounding box center [887, 136] width 35 height 19
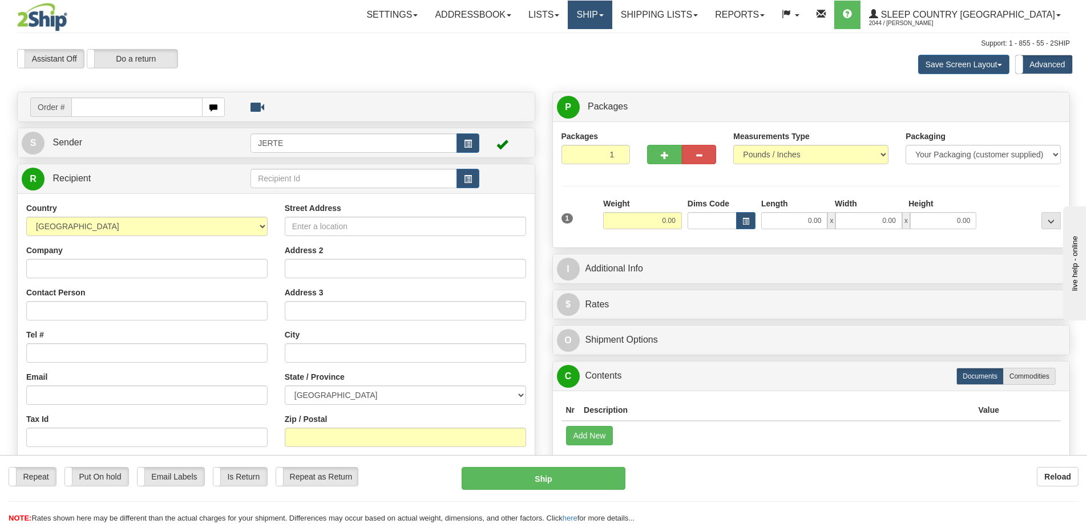
click at [604, 14] on span at bounding box center [601, 15] width 5 height 2
click at [707, 21] on link "Shipping lists" at bounding box center [659, 15] width 94 height 29
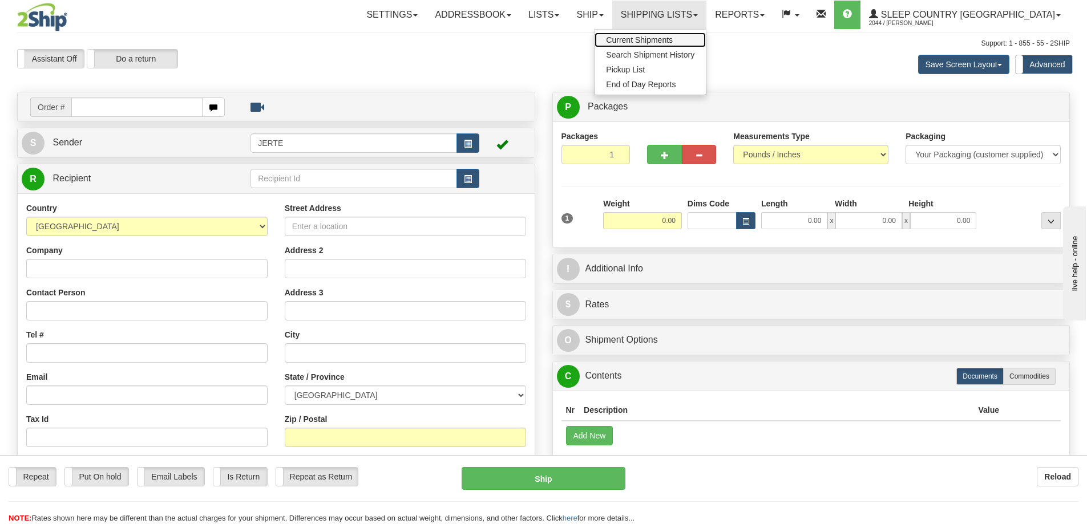
click at [673, 38] on span "Current Shipments" at bounding box center [639, 39] width 67 height 9
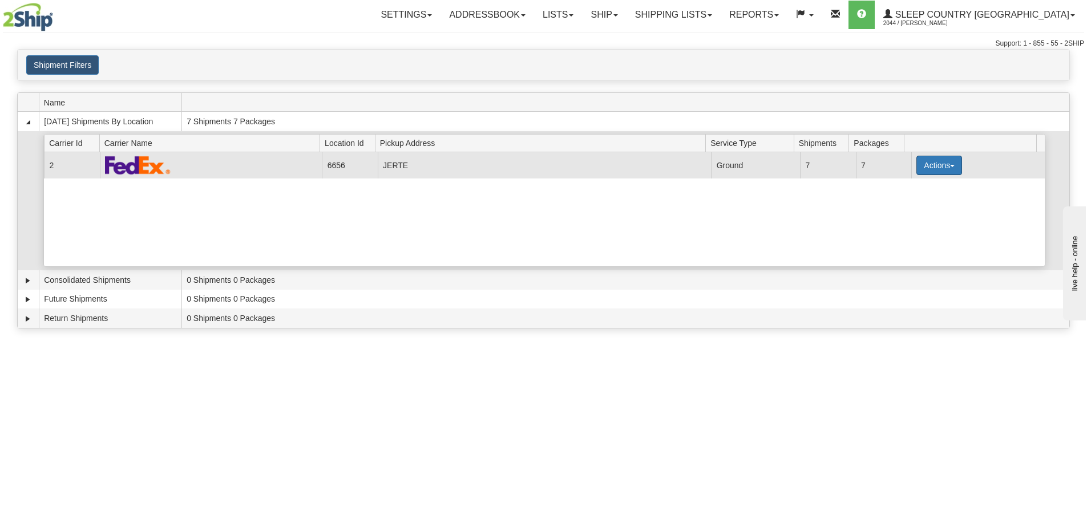
click at [944, 159] on button "Actions" at bounding box center [940, 165] width 46 height 19
click at [938, 168] on button "Actions" at bounding box center [940, 165] width 46 height 19
click at [934, 166] on button "Actions" at bounding box center [940, 165] width 46 height 19
click at [906, 216] on span "Pickup" at bounding box center [897, 216] width 30 height 8
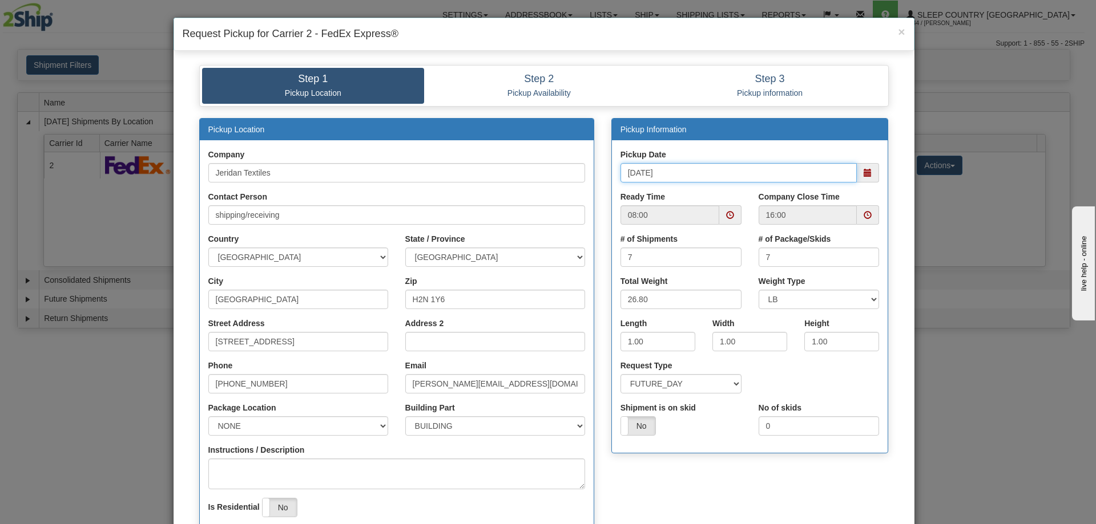
click at [712, 172] on input "[DATE]" at bounding box center [738, 172] width 237 height 19
click at [856, 179] on div "[DATE]" at bounding box center [749, 172] width 259 height 19
click at [858, 177] on span at bounding box center [868, 172] width 22 height 19
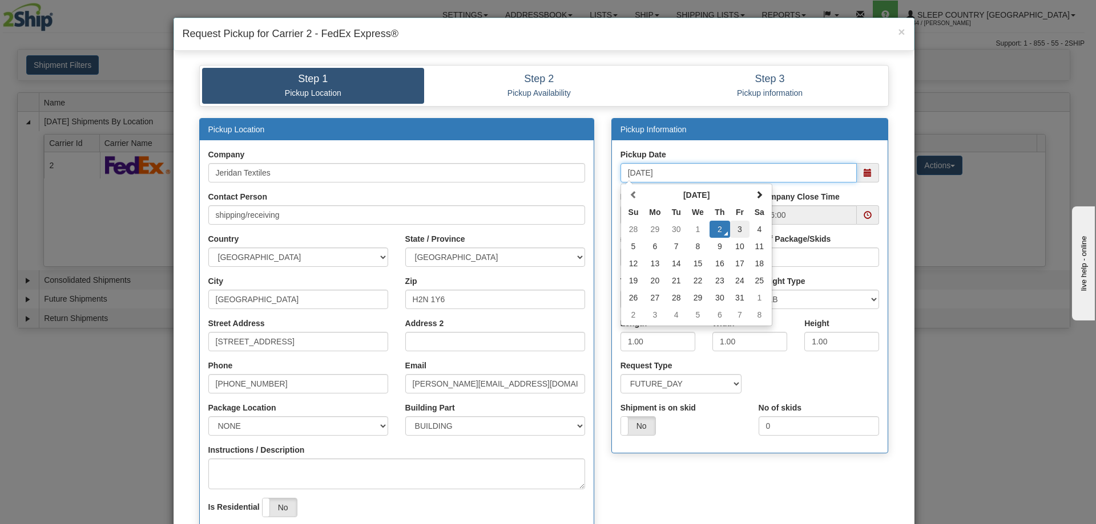
click at [738, 227] on td "3" at bounding box center [739, 229] width 19 height 17
type input "[DATE]"
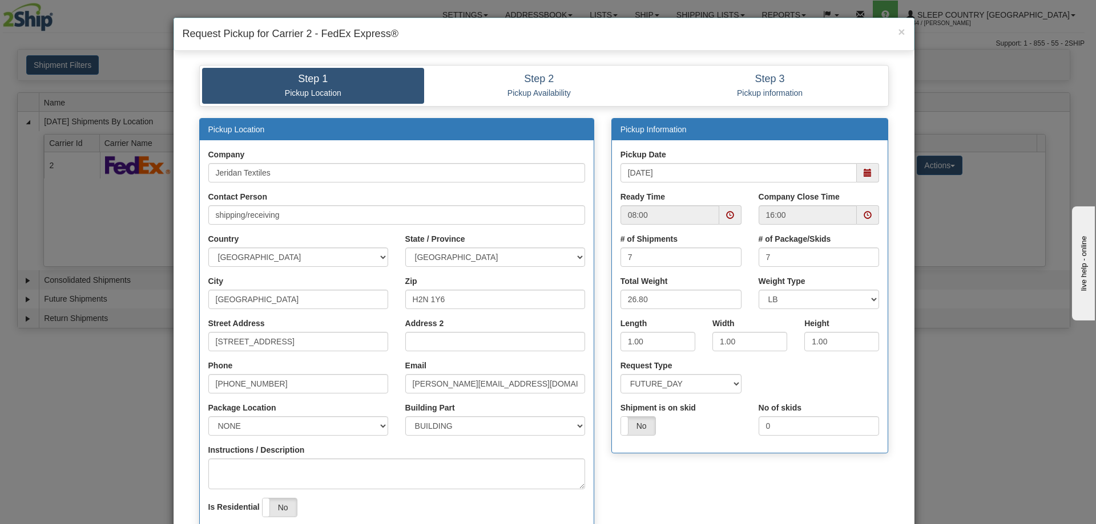
click at [726, 219] on span at bounding box center [730, 215] width 8 height 8
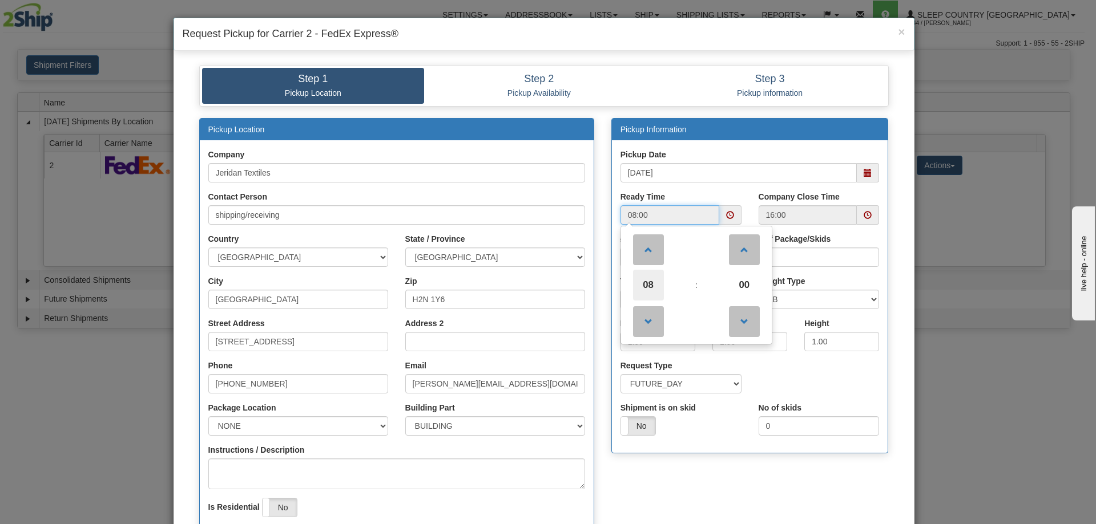
click at [649, 291] on span "08" at bounding box center [648, 285] width 31 height 31
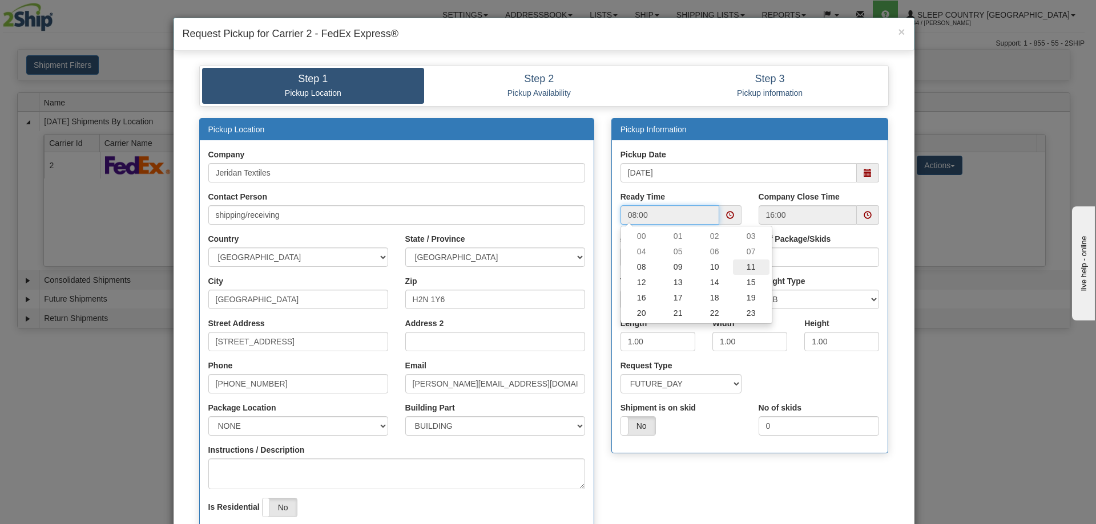
click at [741, 267] on td "11" at bounding box center [751, 267] width 37 height 15
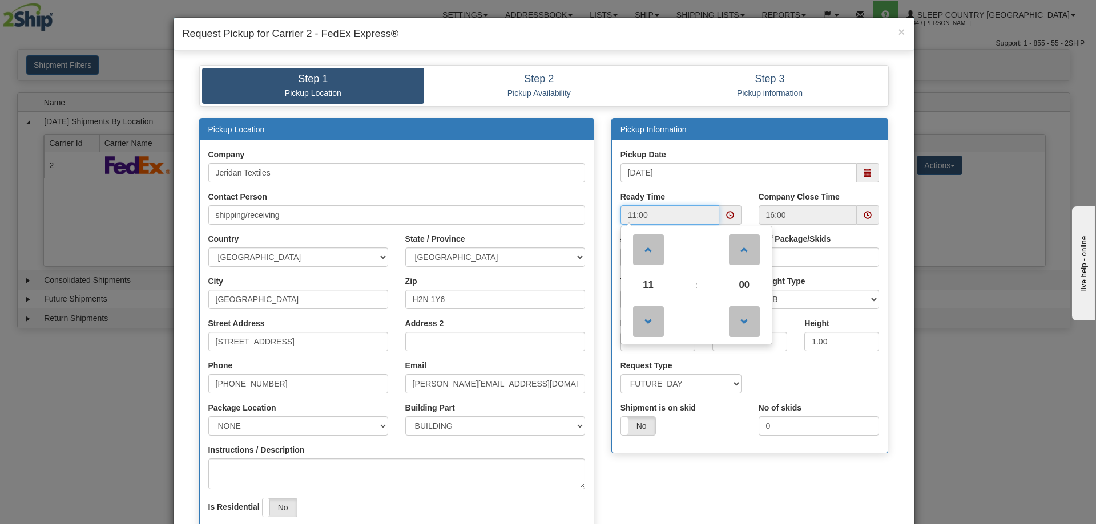
click at [731, 277] on span "00" at bounding box center [744, 285] width 31 height 31
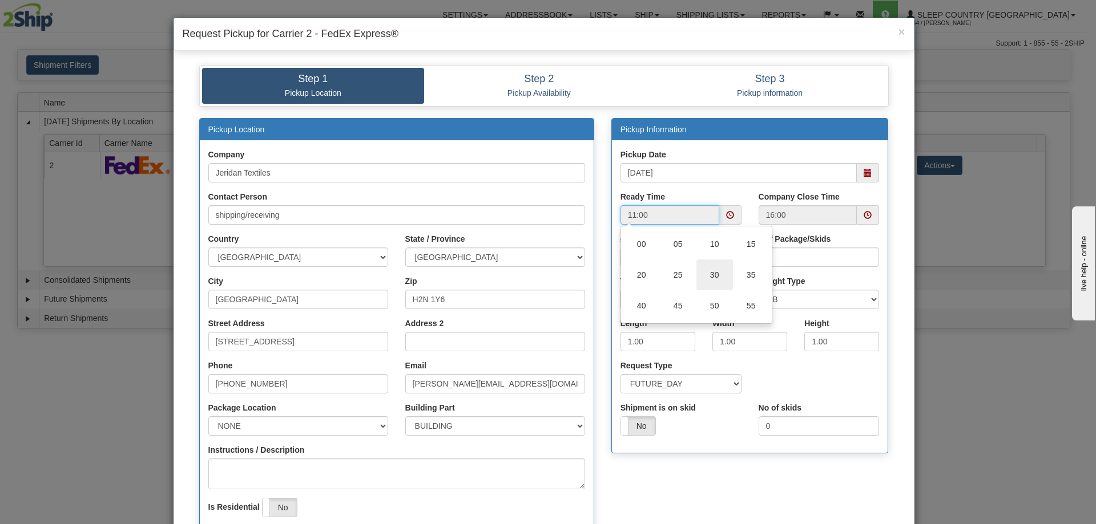
click at [705, 277] on td "30" at bounding box center [714, 275] width 37 height 31
type input "11:30"
click at [719, 444] on div "Shipment is on skid Yes No" at bounding box center [681, 423] width 138 height 42
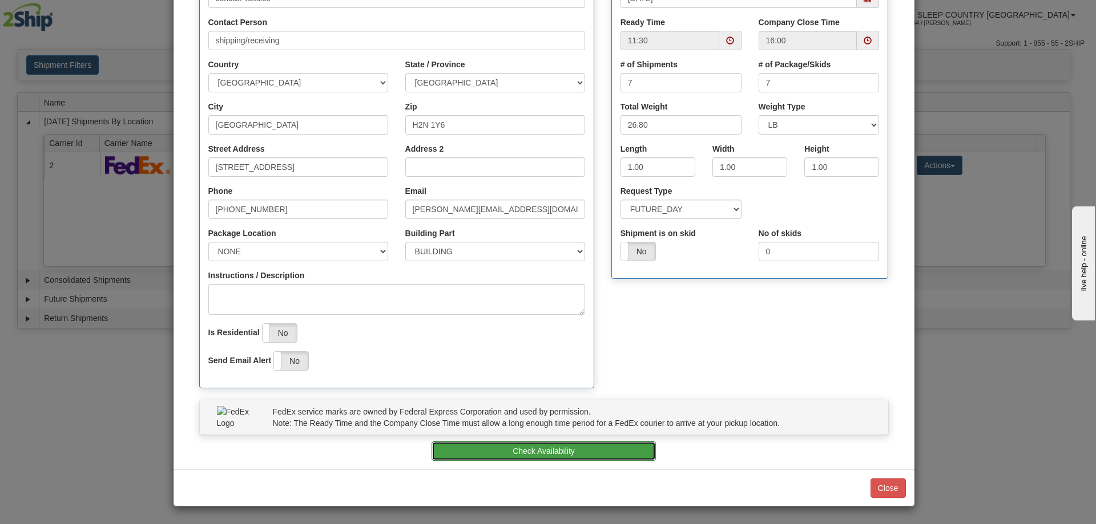
click at [541, 451] on button "Check Availability" at bounding box center [543, 451] width 224 height 19
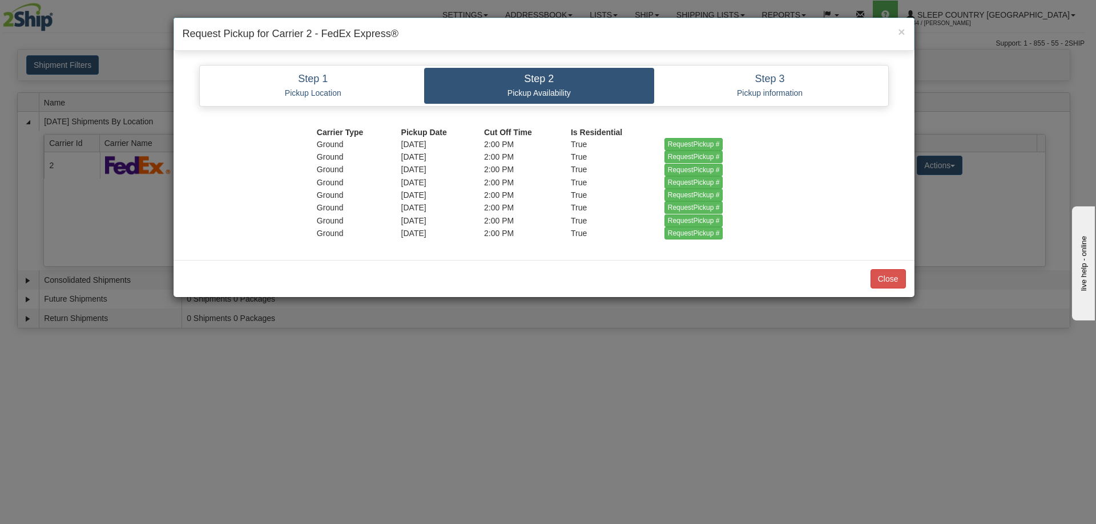
scroll to position [0, 0]
click at [718, 140] on input "RequestPickup #" at bounding box center [693, 144] width 59 height 13
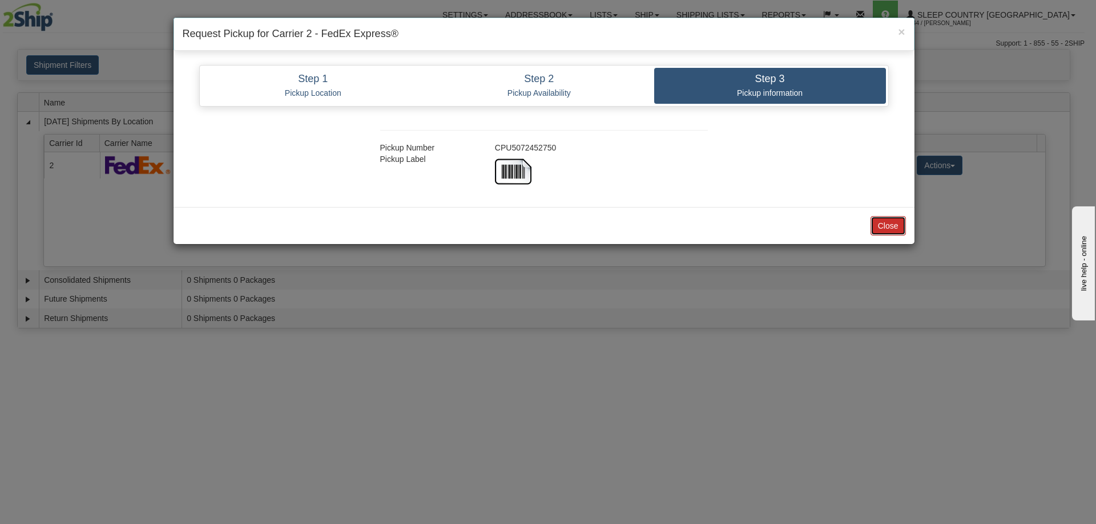
click at [891, 232] on button "Close" at bounding box center [887, 225] width 35 height 19
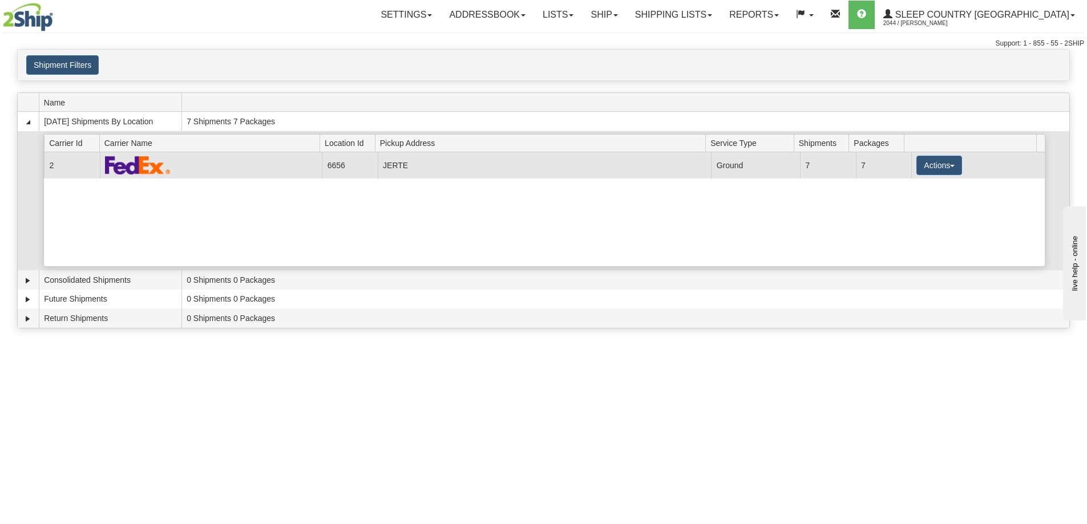
click at [952, 177] on td "Actions Details Close Pickup Zip Print" at bounding box center [978, 165] width 134 height 26
click at [943, 170] on button "Actions" at bounding box center [940, 165] width 46 height 19
click at [933, 195] on link "Close" at bounding box center [915, 202] width 91 height 15
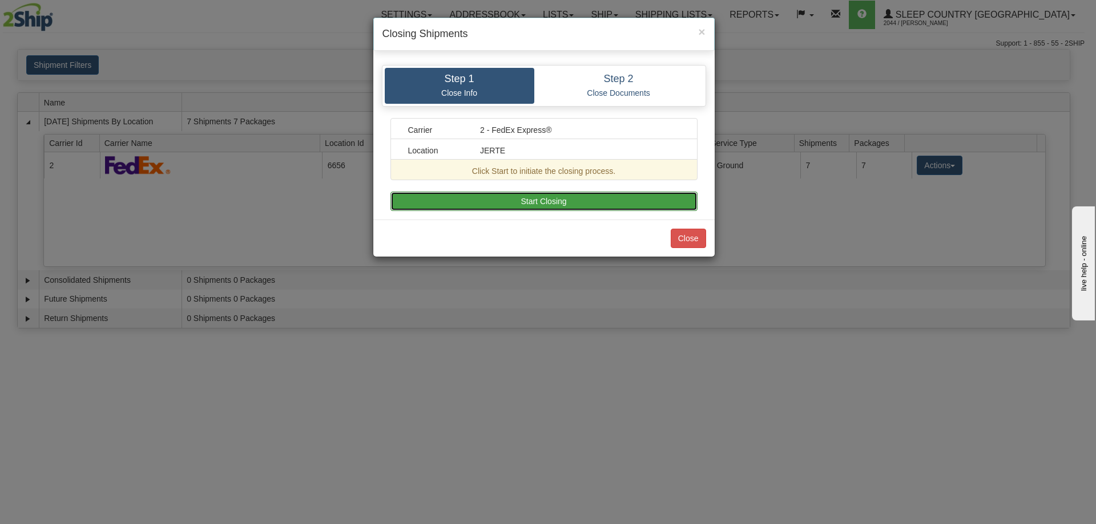
click at [657, 198] on button "Start Closing" at bounding box center [543, 201] width 307 height 19
